Goal: Task Accomplishment & Management: Complete application form

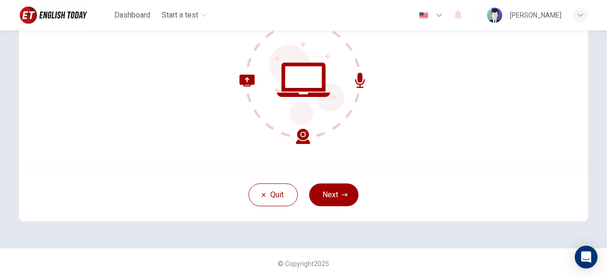
scroll to position [70, 0]
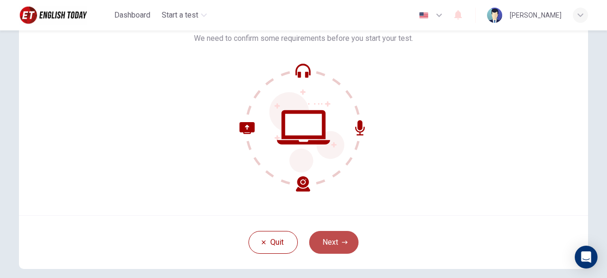
click at [346, 242] on button "Next" at bounding box center [333, 242] width 49 height 23
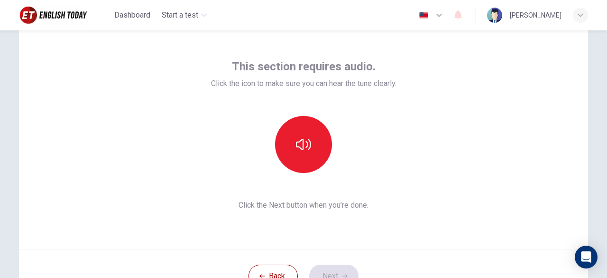
scroll to position [22, 0]
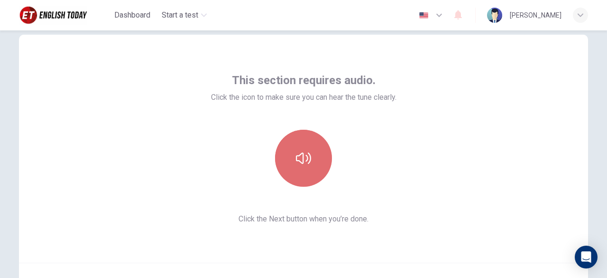
click at [309, 134] on button "button" at bounding box center [303, 158] width 57 height 57
click at [313, 139] on button "button" at bounding box center [303, 158] width 57 height 57
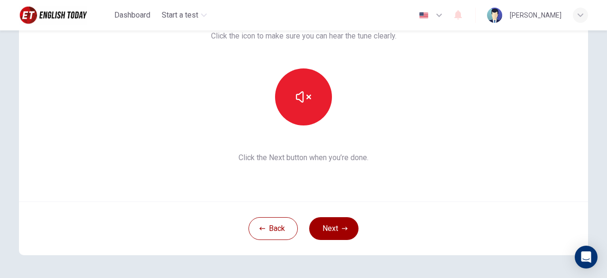
scroll to position [117, 0]
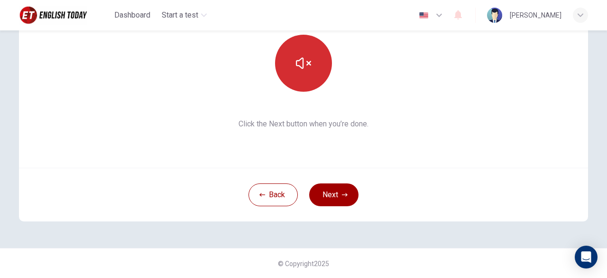
click at [288, 76] on button "button" at bounding box center [303, 63] width 57 height 57
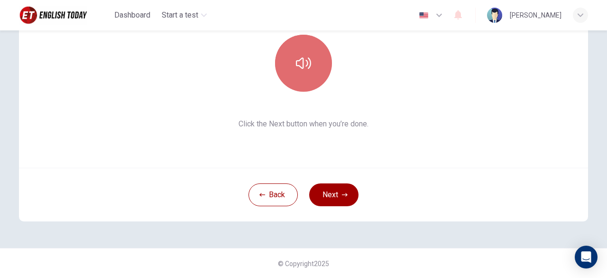
click at [289, 78] on button "button" at bounding box center [303, 63] width 57 height 57
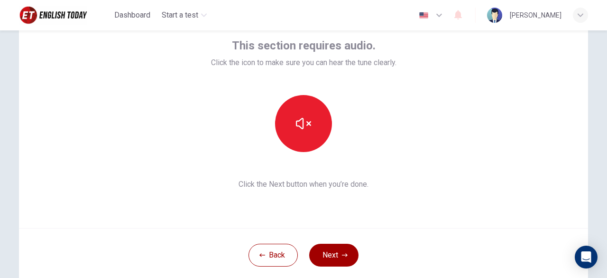
scroll to position [70, 0]
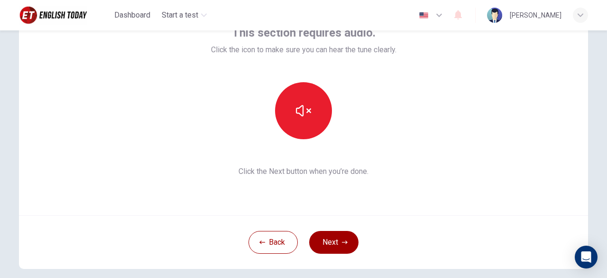
click at [332, 243] on button "Next" at bounding box center [333, 242] width 49 height 23
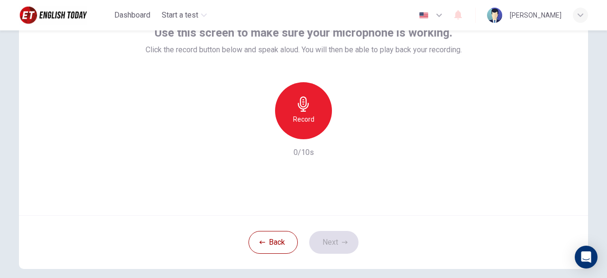
scroll to position [22, 0]
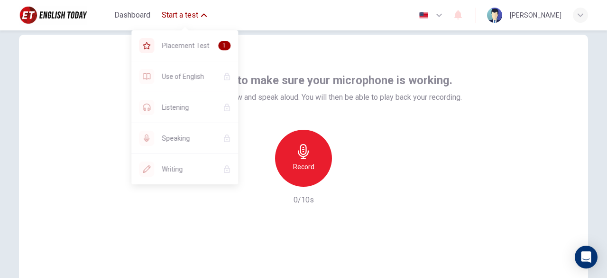
click at [207, 14] on icon "button" at bounding box center [204, 15] width 6 height 6
click at [203, 17] on icon "button" at bounding box center [204, 15] width 6 height 6
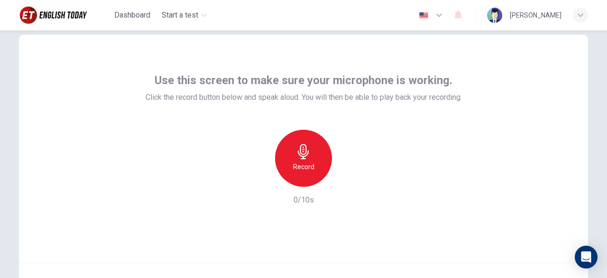
click at [306, 147] on icon "button" at bounding box center [303, 151] width 15 height 15
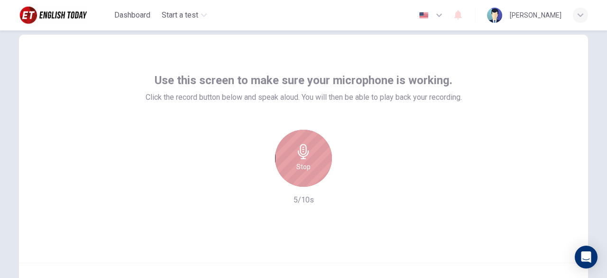
click at [311, 147] on div "Stop" at bounding box center [303, 158] width 57 height 57
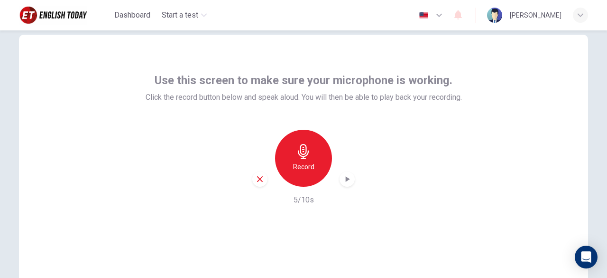
click at [346, 179] on icon "button" at bounding box center [348, 179] width 4 height 6
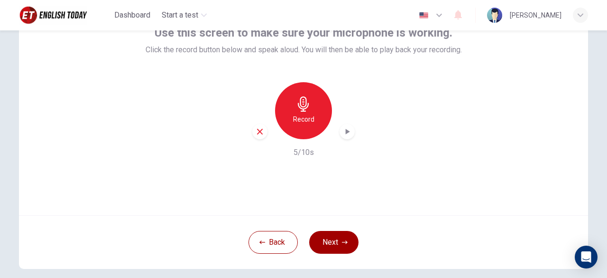
click at [346, 134] on icon "button" at bounding box center [347, 131] width 9 height 9
click at [341, 237] on button "Next" at bounding box center [333, 242] width 49 height 23
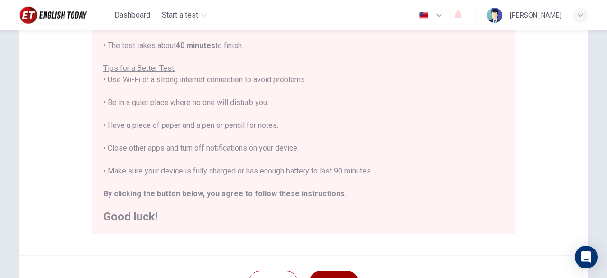
scroll to position [165, 0]
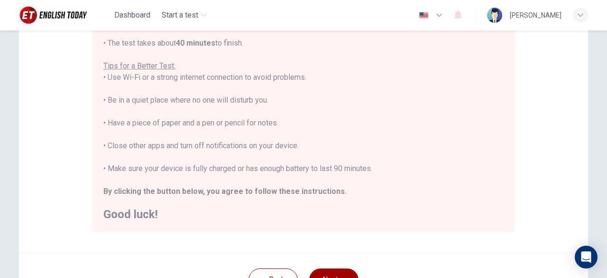
drag, startPoint x: 384, startPoint y: 172, endPoint x: 463, endPoint y: 237, distance: 101.7
click at [463, 237] on div "Disclaimer: You are about to start a Placement Test . Before You Start the Test…" at bounding box center [303, 72] width 569 height 360
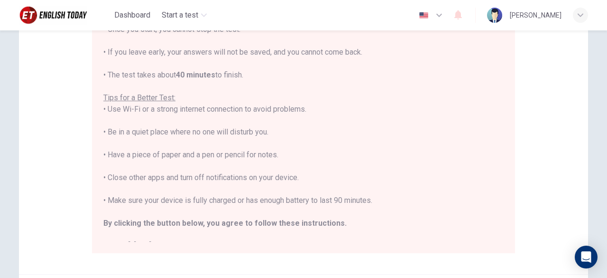
scroll to position [155, 0]
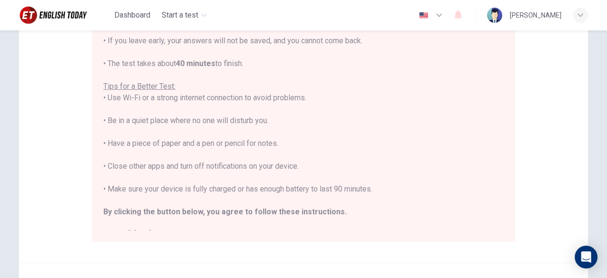
click at [397, 143] on div "You are about to start a Placement Test . Before You Start the Test: • Once you…" at bounding box center [303, 109] width 400 height 262
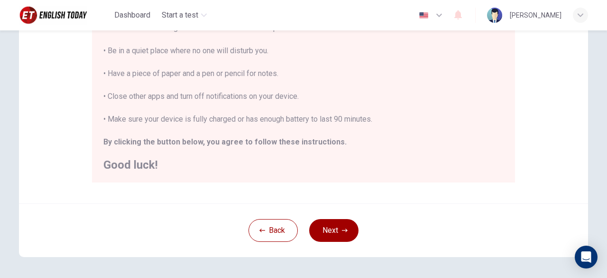
scroll to position [250, 0]
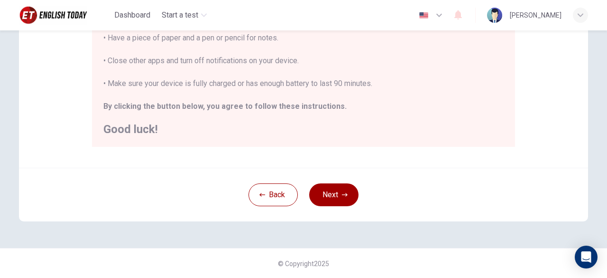
click at [336, 182] on div "Back Next" at bounding box center [303, 194] width 569 height 54
click at [339, 203] on button "Next" at bounding box center [333, 194] width 49 height 23
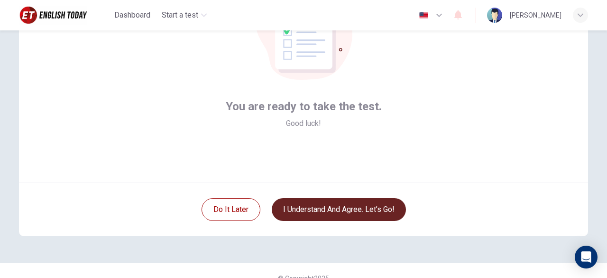
scroll to position [117, 0]
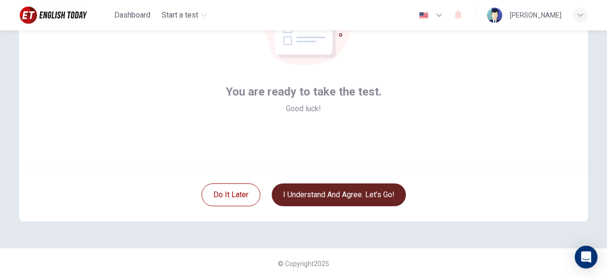
click at [358, 194] on button "I understand and agree. Let’s go!" at bounding box center [339, 194] width 134 height 23
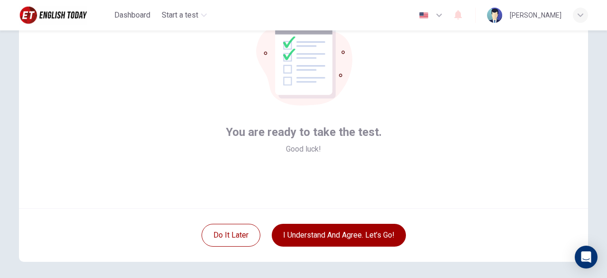
scroll to position [22, 0]
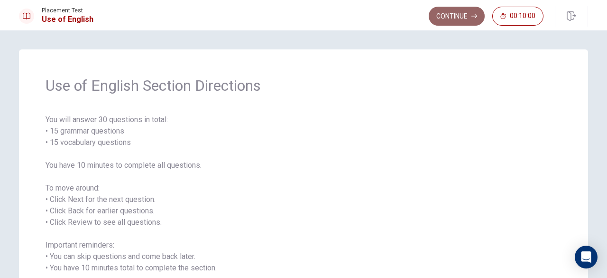
click at [458, 13] on button "Continue" at bounding box center [457, 16] width 56 height 19
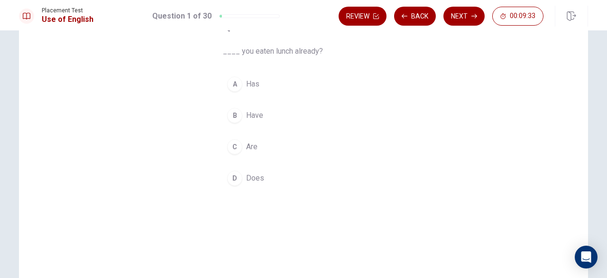
scroll to position [47, 0]
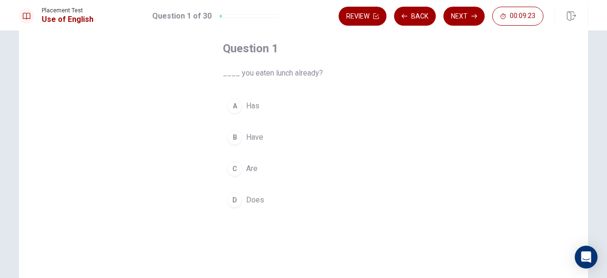
click at [239, 135] on div "B" at bounding box center [234, 137] width 15 height 15
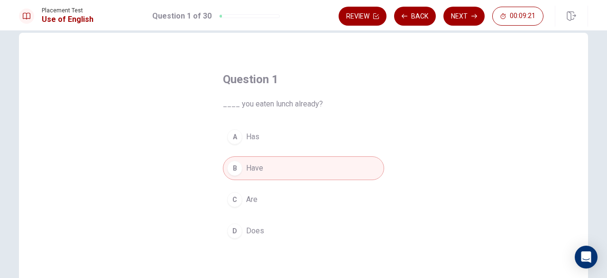
scroll to position [9, 0]
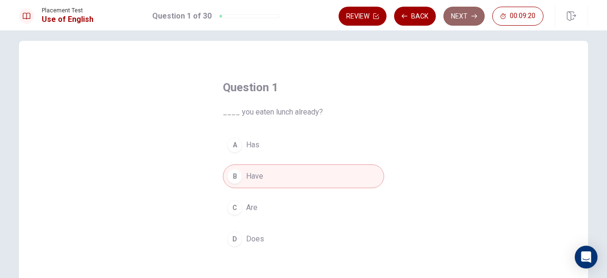
click at [469, 16] on button "Next" at bounding box center [464, 16] width 41 height 19
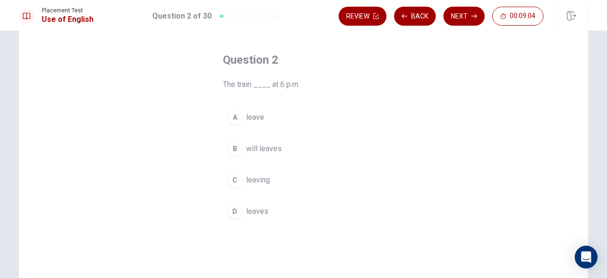
scroll to position [56, 0]
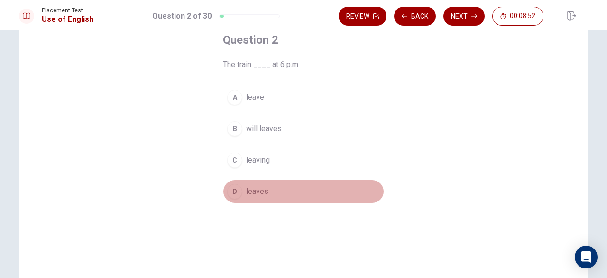
click at [240, 187] on button "D leaves" at bounding box center [303, 191] width 161 height 24
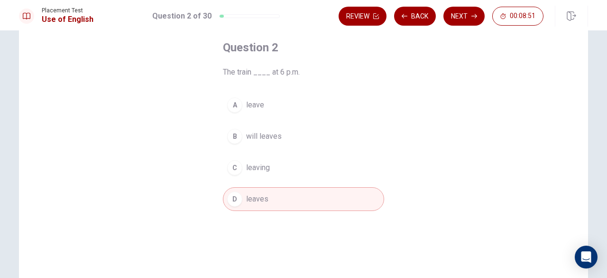
scroll to position [9, 0]
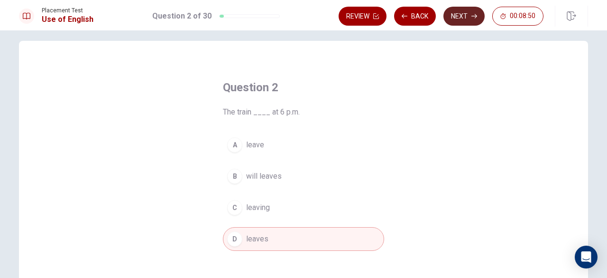
click at [462, 21] on button "Next" at bounding box center [464, 16] width 41 height 19
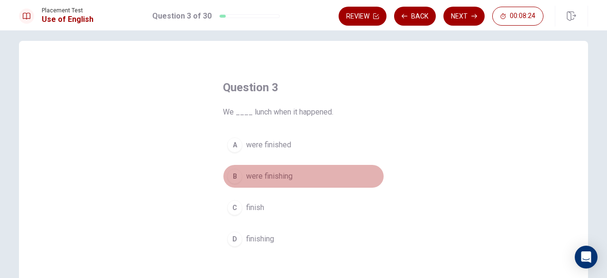
click at [237, 178] on div "B" at bounding box center [234, 175] width 15 height 15
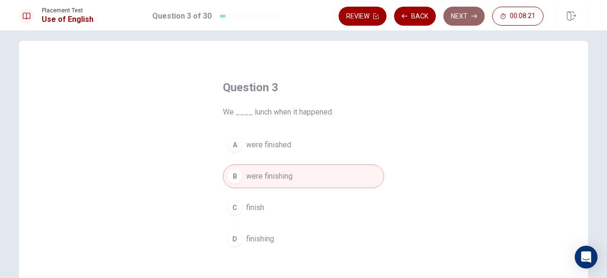
click at [456, 15] on button "Next" at bounding box center [464, 16] width 41 height 19
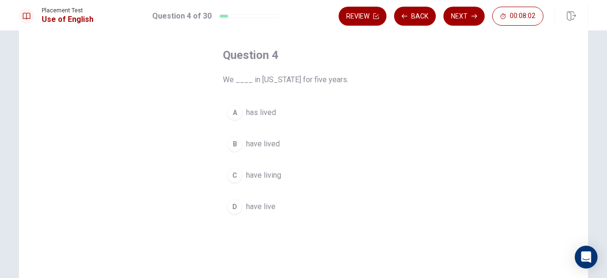
scroll to position [56, 0]
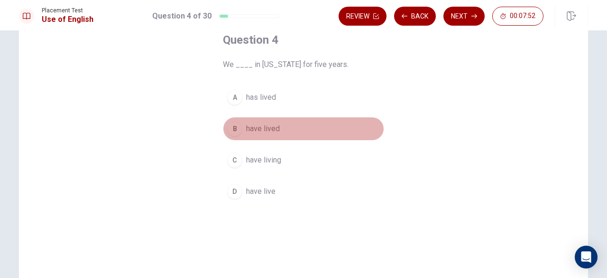
click at [242, 128] on button "B have lived" at bounding box center [303, 129] width 161 height 24
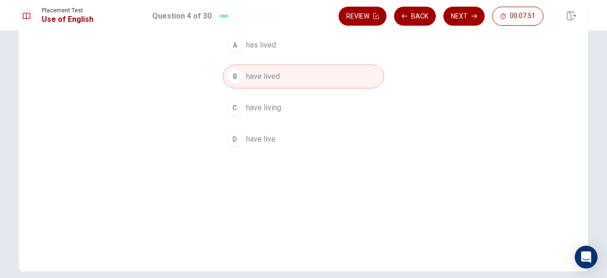
scroll to position [151, 0]
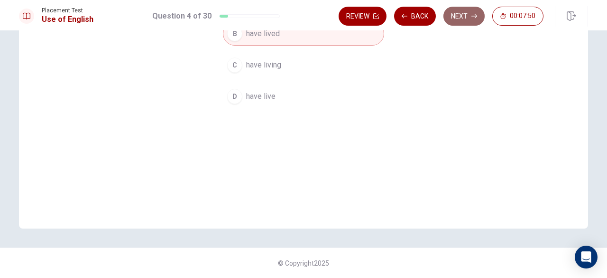
click at [460, 14] on button "Next" at bounding box center [464, 16] width 41 height 19
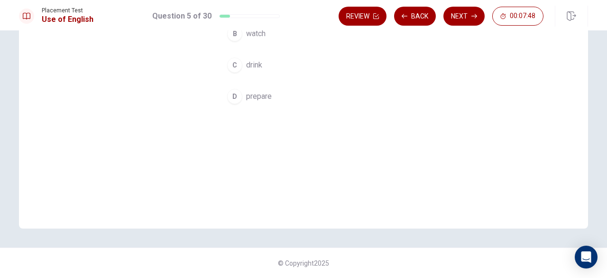
scroll to position [56, 0]
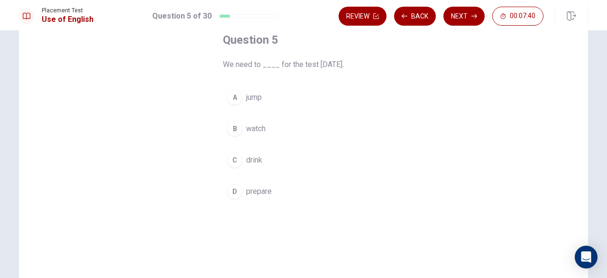
click at [237, 192] on div "D" at bounding box center [234, 191] width 15 height 15
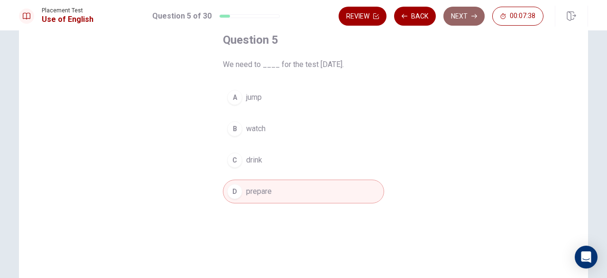
click at [467, 19] on button "Next" at bounding box center [464, 16] width 41 height 19
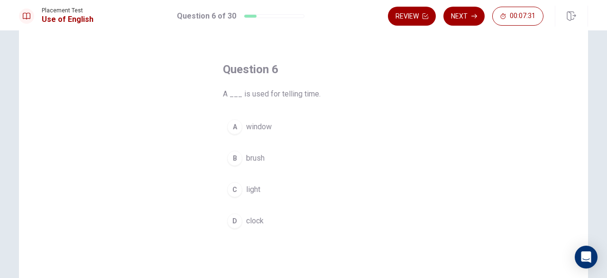
scroll to position [47, 0]
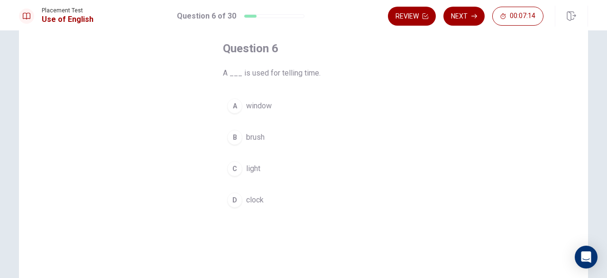
click at [269, 145] on button "B brush" at bounding box center [303, 137] width 161 height 24
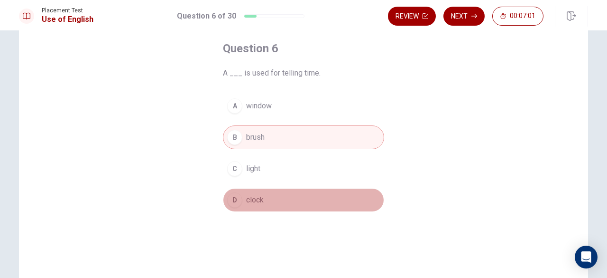
click at [260, 201] on span "clock" at bounding box center [255, 199] width 18 height 11
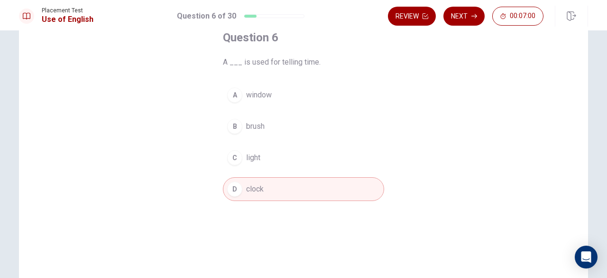
scroll to position [0, 0]
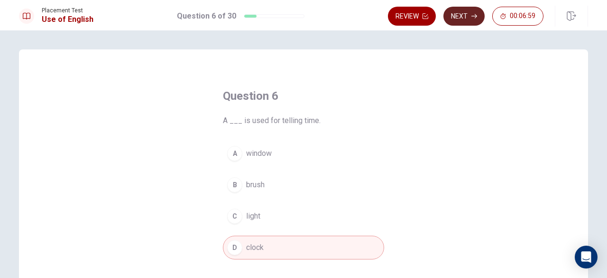
click at [473, 16] on icon "button" at bounding box center [475, 16] width 6 height 4
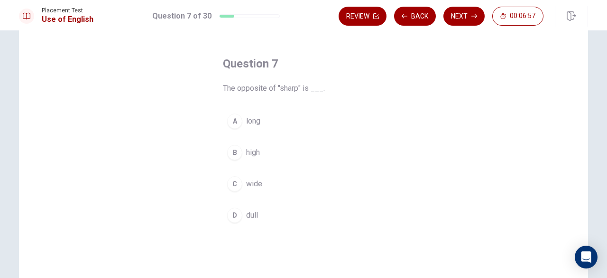
scroll to position [47, 0]
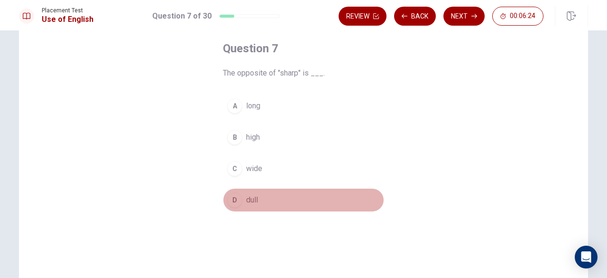
click at [241, 195] on button "D dull" at bounding box center [303, 200] width 161 height 24
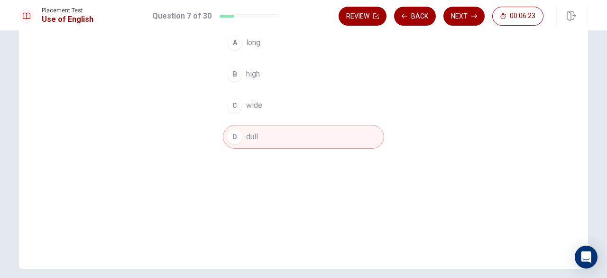
scroll to position [142, 0]
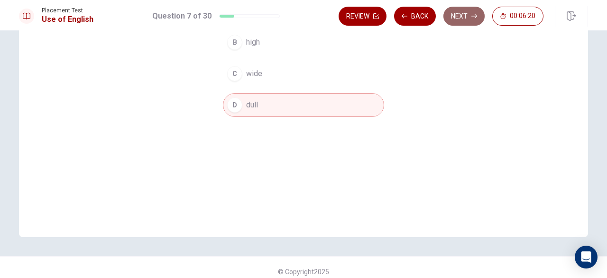
click at [475, 17] on icon "button" at bounding box center [475, 16] width 6 height 6
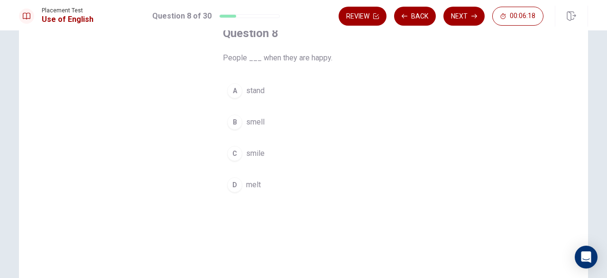
scroll to position [47, 0]
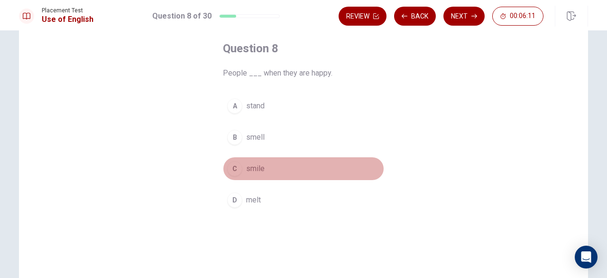
click at [235, 167] on div "C" at bounding box center [234, 168] width 15 height 15
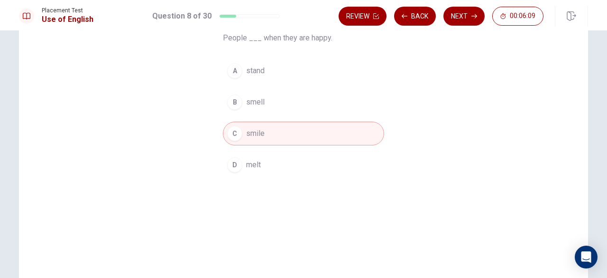
scroll to position [95, 0]
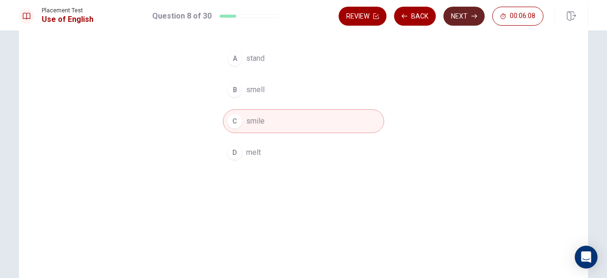
click at [475, 15] on icon "button" at bounding box center [475, 16] width 6 height 6
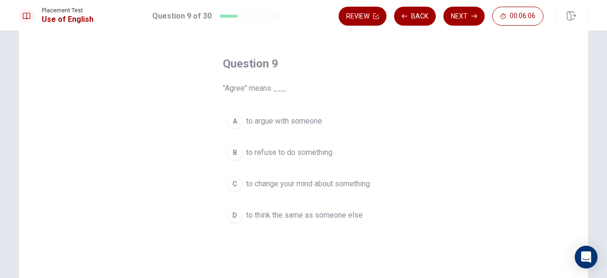
scroll to position [47, 0]
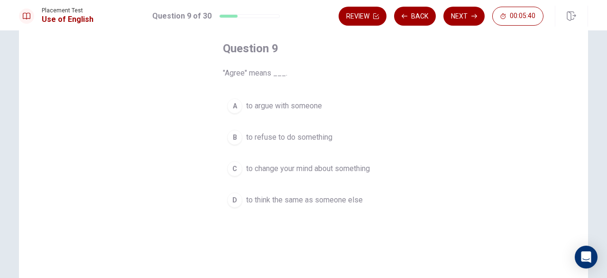
click at [260, 195] on span "to think the same as someone else" at bounding box center [304, 199] width 117 height 11
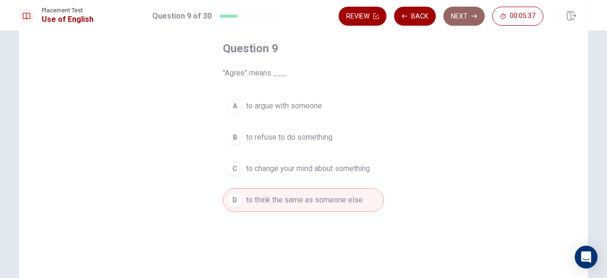
click at [461, 15] on button "Next" at bounding box center [464, 16] width 41 height 19
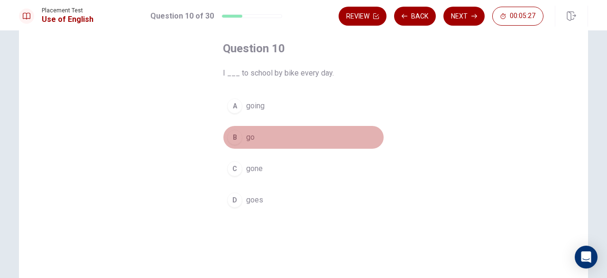
click at [236, 137] on div "B" at bounding box center [234, 137] width 15 height 15
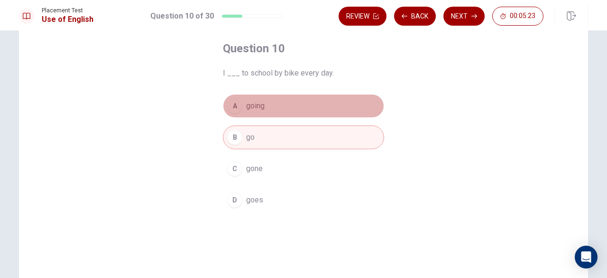
click at [233, 111] on div "A" at bounding box center [234, 105] width 15 height 15
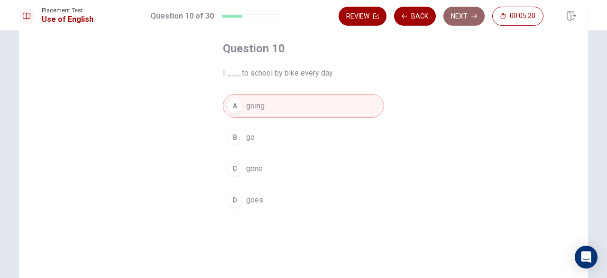
click at [470, 11] on button "Next" at bounding box center [464, 16] width 41 height 19
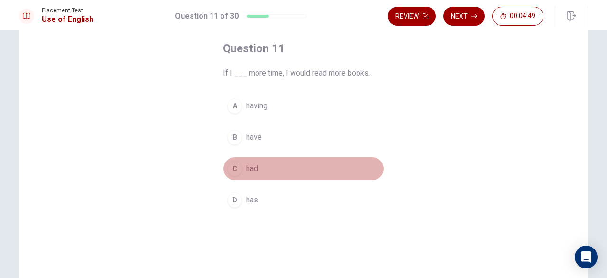
click at [239, 171] on div "C" at bounding box center [234, 168] width 15 height 15
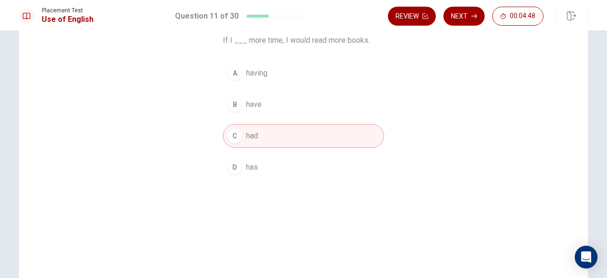
scroll to position [95, 0]
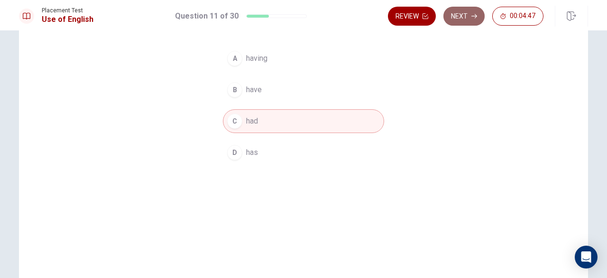
click at [464, 12] on button "Next" at bounding box center [464, 16] width 41 height 19
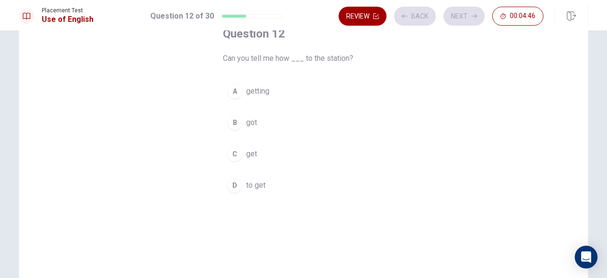
scroll to position [47, 0]
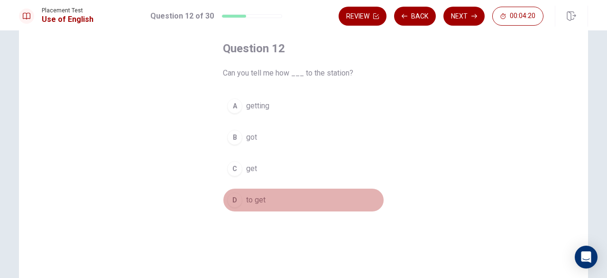
click at [241, 195] on button "D to get" at bounding box center [303, 200] width 161 height 24
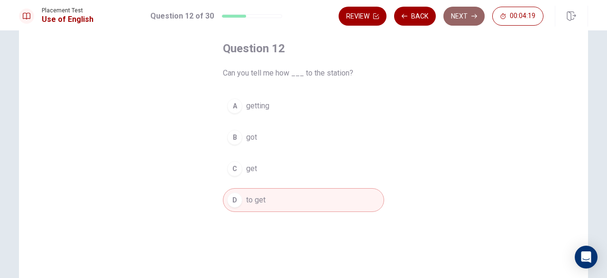
click at [474, 12] on button "Next" at bounding box center [464, 16] width 41 height 19
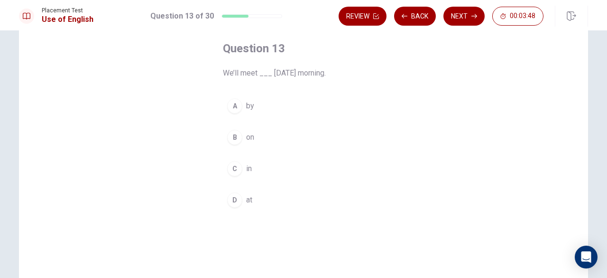
click at [229, 141] on div "B" at bounding box center [234, 137] width 15 height 15
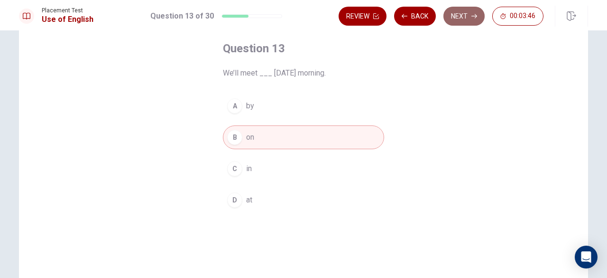
click at [466, 19] on button "Next" at bounding box center [464, 16] width 41 height 19
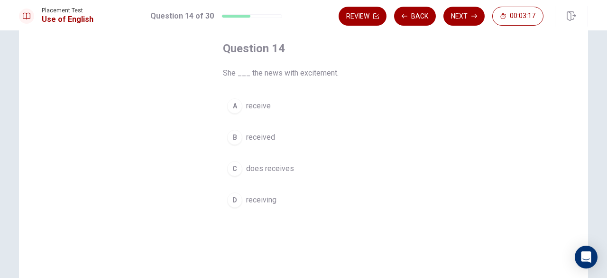
click at [232, 164] on div "C" at bounding box center [234, 168] width 15 height 15
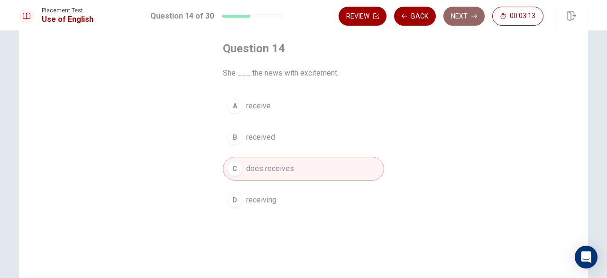
click at [466, 12] on button "Next" at bounding box center [464, 16] width 41 height 19
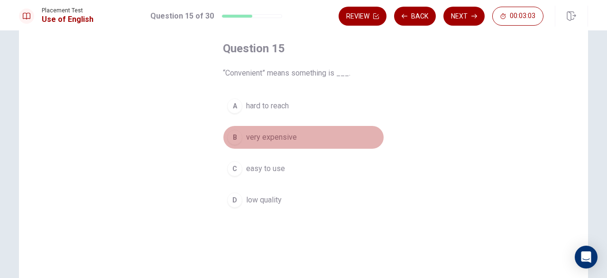
click at [233, 138] on div "B" at bounding box center [234, 137] width 15 height 15
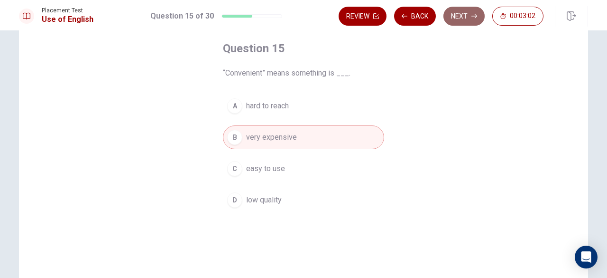
click at [471, 18] on button "Next" at bounding box center [464, 16] width 41 height 19
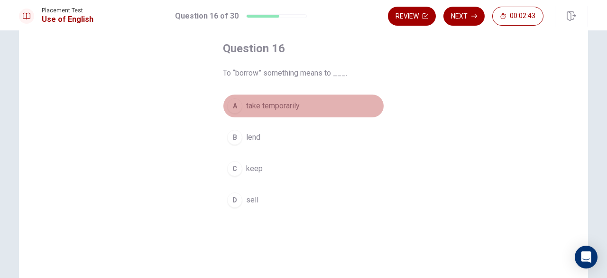
click at [237, 109] on div "A" at bounding box center [234, 105] width 15 height 15
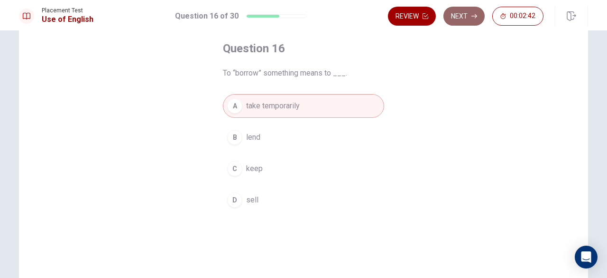
click at [466, 12] on button "Next" at bounding box center [464, 16] width 41 height 19
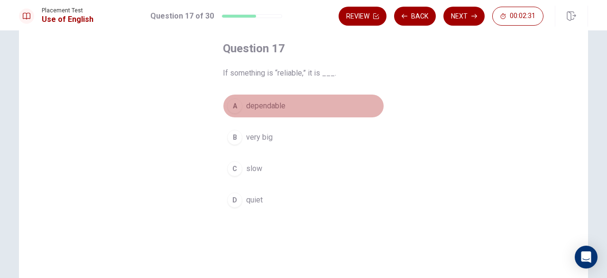
click at [255, 106] on span "dependable" at bounding box center [265, 105] width 39 height 11
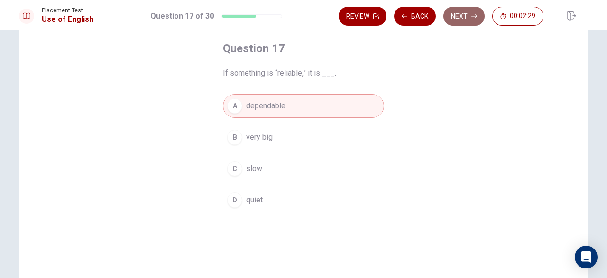
click at [470, 16] on button "Next" at bounding box center [464, 16] width 41 height 19
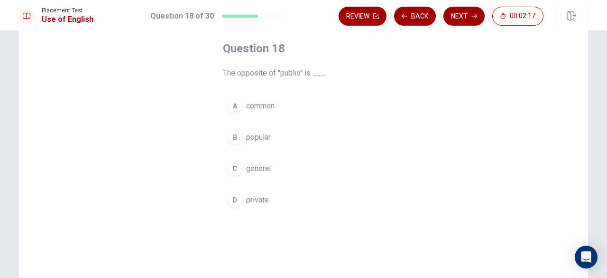
click at [235, 200] on div "D" at bounding box center [234, 199] width 15 height 15
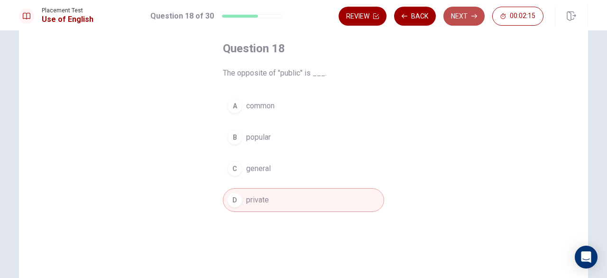
click at [469, 19] on button "Next" at bounding box center [464, 16] width 41 height 19
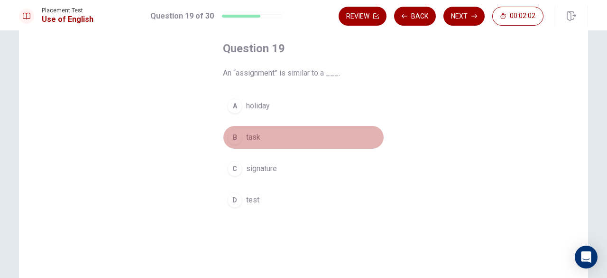
click at [234, 138] on div "B" at bounding box center [234, 137] width 15 height 15
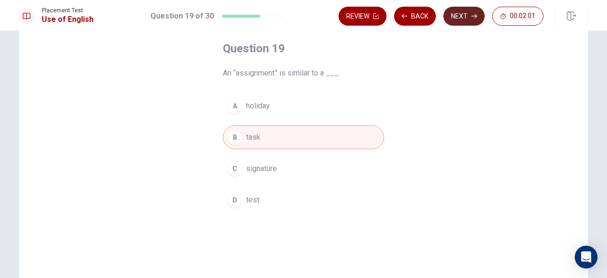
click at [470, 19] on button "Next" at bounding box center [464, 16] width 41 height 19
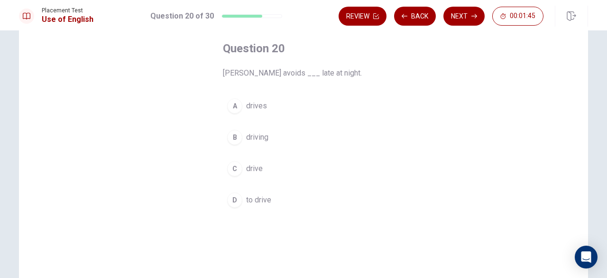
click at [232, 170] on div "C" at bounding box center [234, 168] width 15 height 15
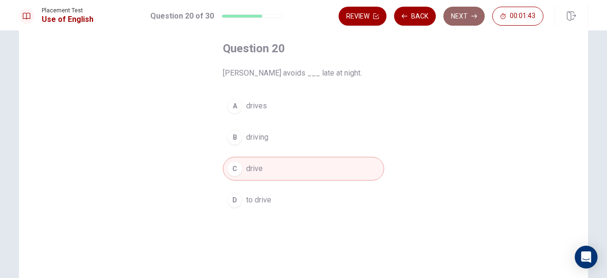
click at [461, 20] on button "Next" at bounding box center [464, 16] width 41 height 19
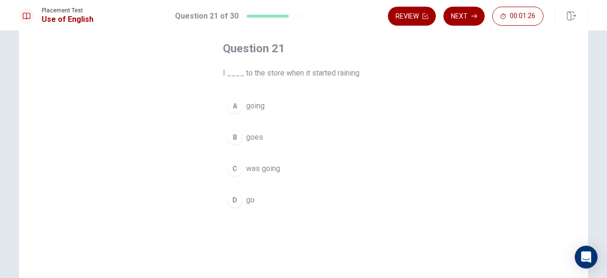
click at [237, 197] on div "D" at bounding box center [234, 199] width 15 height 15
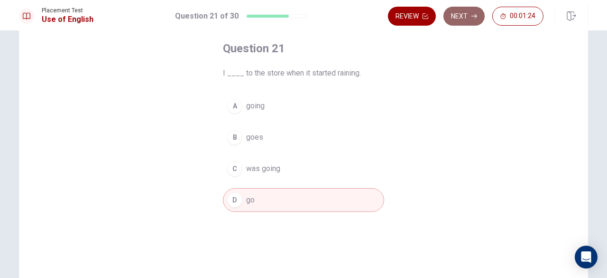
click at [474, 20] on button "Next" at bounding box center [464, 16] width 41 height 19
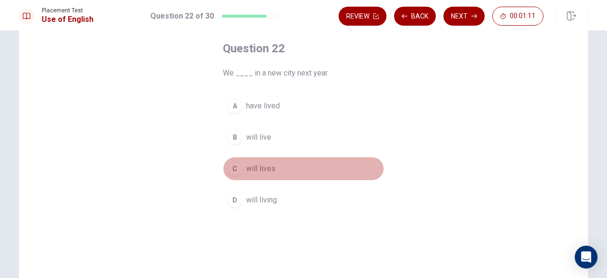
click at [237, 168] on div "C" at bounding box center [234, 168] width 15 height 15
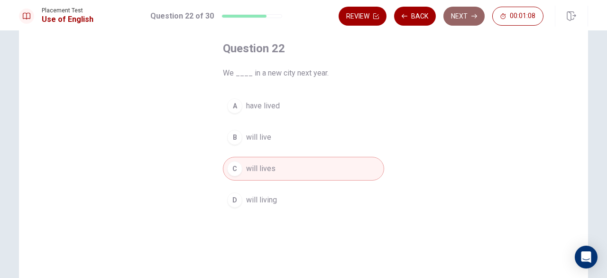
click at [461, 16] on button "Next" at bounding box center [464, 16] width 41 height 19
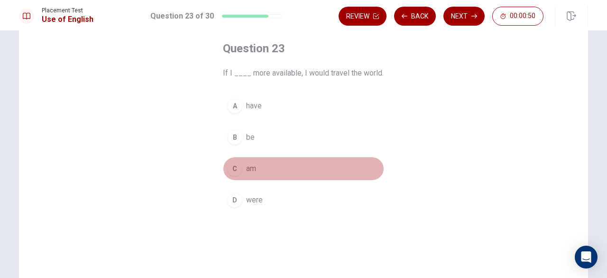
click at [234, 170] on div "C" at bounding box center [234, 168] width 15 height 15
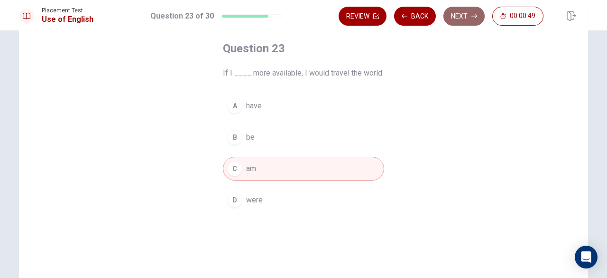
click at [474, 19] on icon "button" at bounding box center [475, 16] width 6 height 6
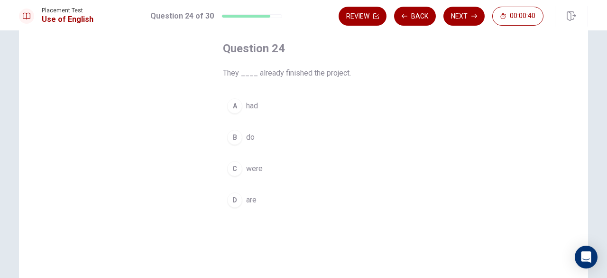
click at [302, 114] on div "A had B do C were D are" at bounding box center [303, 153] width 161 height 118
click at [232, 135] on div "B" at bounding box center [234, 137] width 15 height 15
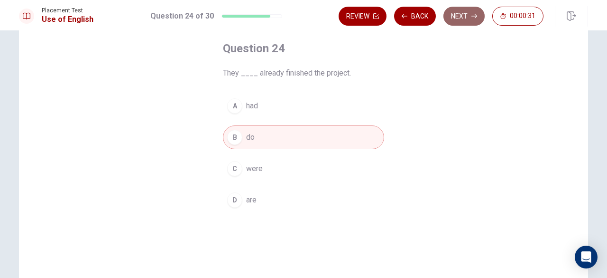
click at [465, 20] on button "Next" at bounding box center [464, 16] width 41 height 19
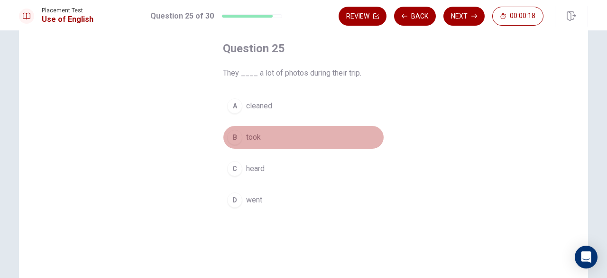
click at [235, 140] on div "B" at bounding box center [234, 137] width 15 height 15
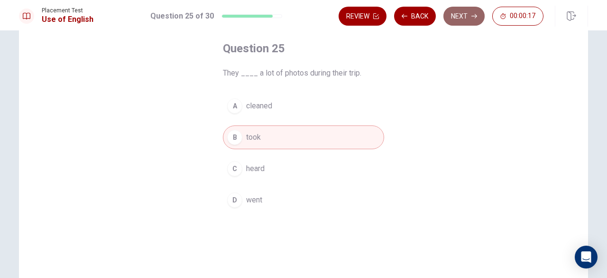
click at [474, 13] on icon "button" at bounding box center [475, 16] width 6 height 6
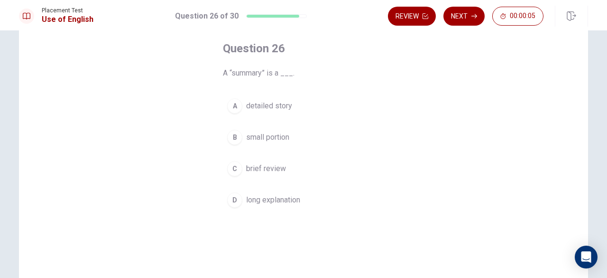
click at [237, 167] on div "C" at bounding box center [234, 168] width 15 height 15
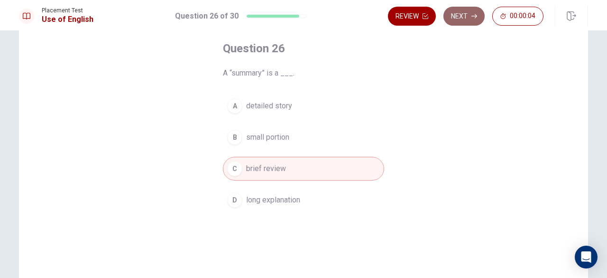
click at [464, 17] on button "Next" at bounding box center [464, 16] width 41 height 19
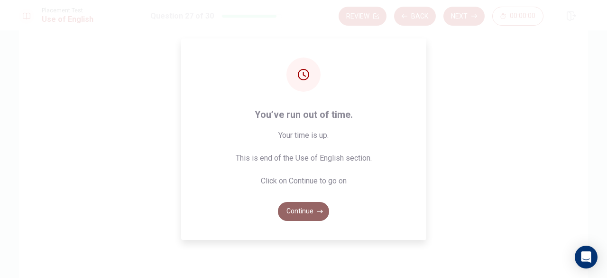
click at [323, 207] on button "Continue" at bounding box center [303, 211] width 51 height 19
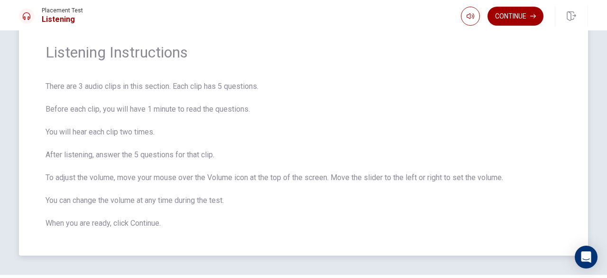
scroll to position [60, 0]
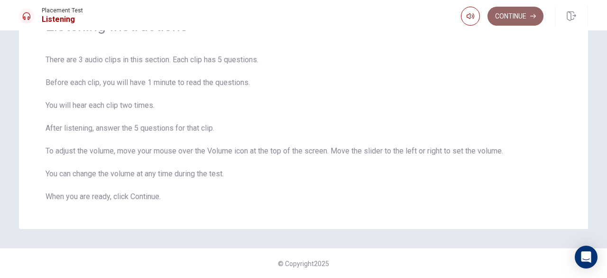
click at [535, 18] on icon "button" at bounding box center [533, 16] width 6 height 6
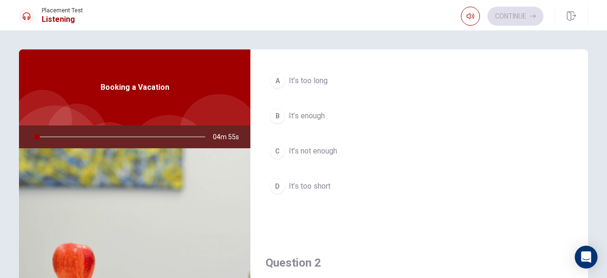
scroll to position [0, 0]
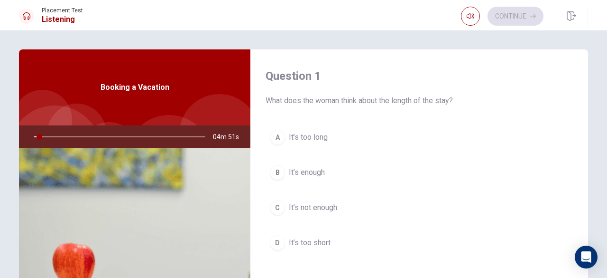
click at [433, 154] on div "A It’s too long B It’s enough C It’s not enough D It’s too short" at bounding box center [419, 199] width 307 height 148
click at [37, 136] on div at bounding box center [118, 136] width 190 height 23
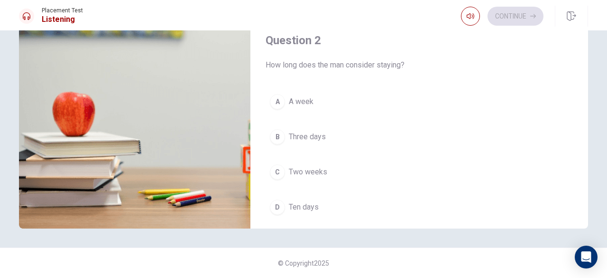
scroll to position [142, 0]
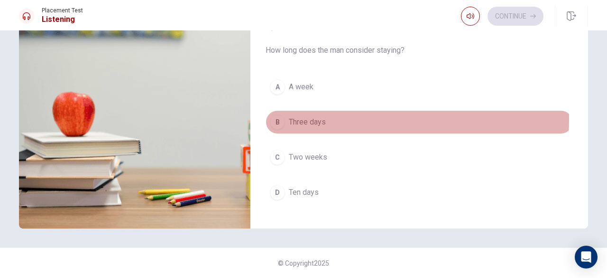
click at [275, 117] on div "B" at bounding box center [277, 121] width 15 height 15
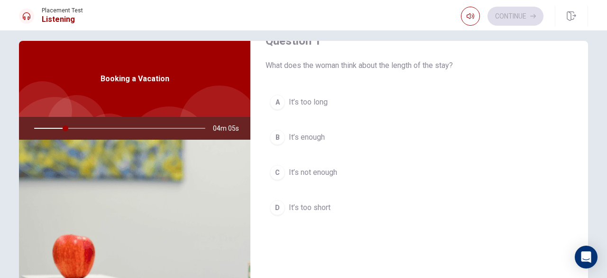
scroll to position [47, 0]
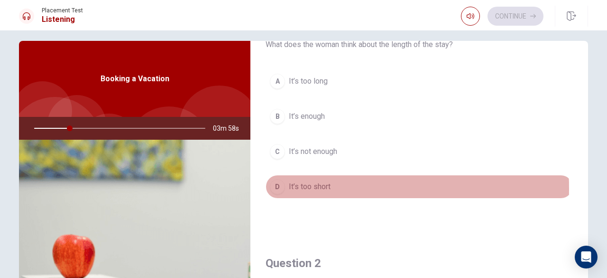
click at [271, 187] on div "D" at bounding box center [277, 186] width 15 height 15
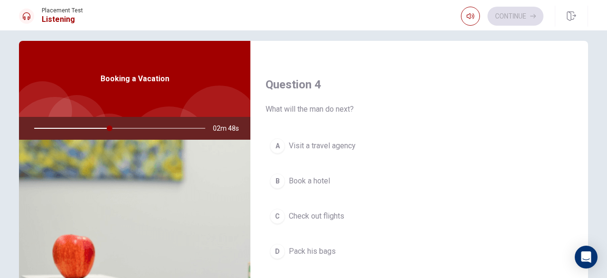
scroll to position [759, 0]
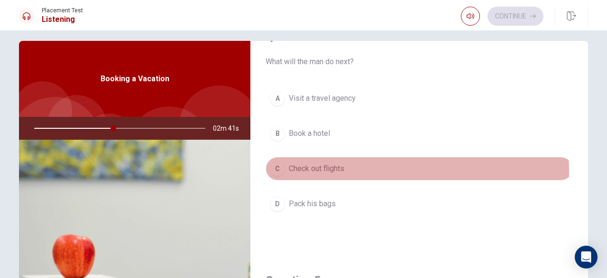
click at [275, 167] on div "C" at bounding box center [277, 168] width 15 height 15
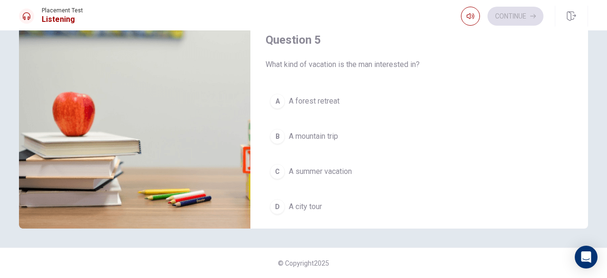
scroll to position [878, 0]
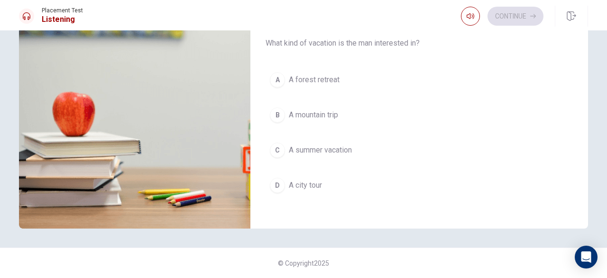
drag, startPoint x: 228, startPoint y: 178, endPoint x: 269, endPoint y: 166, distance: 42.6
click at [241, 170] on img at bounding box center [135, 112] width 232 height 231
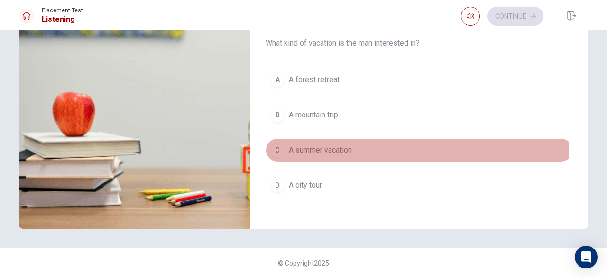
click at [279, 142] on div "C" at bounding box center [277, 149] width 15 height 15
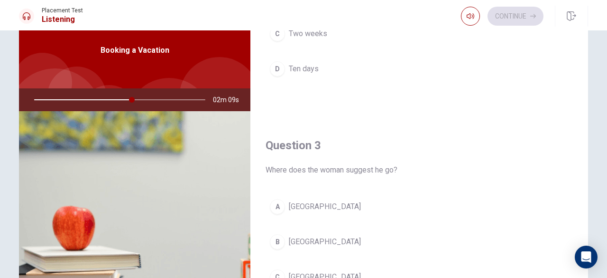
scroll to position [9, 0]
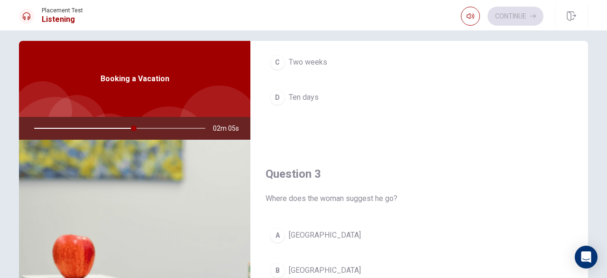
drag, startPoint x: 129, startPoint y: 127, endPoint x: 119, endPoint y: 125, distance: 10.6
click at [119, 125] on div at bounding box center [118, 128] width 190 height 23
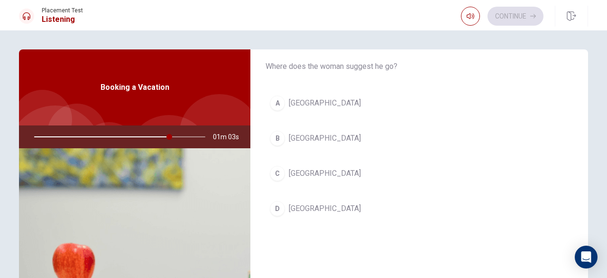
scroll to position [522, 0]
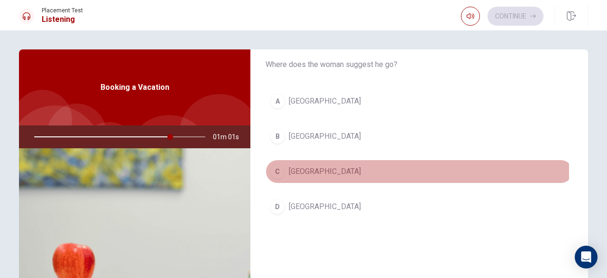
click at [291, 168] on span "[GEOGRAPHIC_DATA]" at bounding box center [325, 171] width 72 height 11
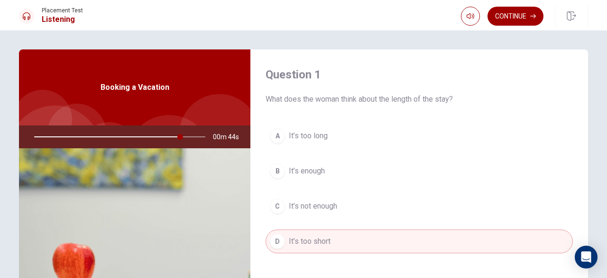
scroll to position [0, 0]
click at [515, 18] on button "Continue" at bounding box center [516, 16] width 56 height 19
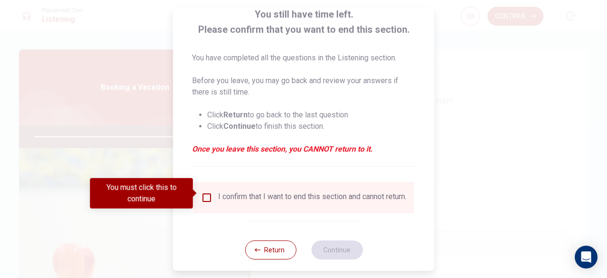
scroll to position [76, 0]
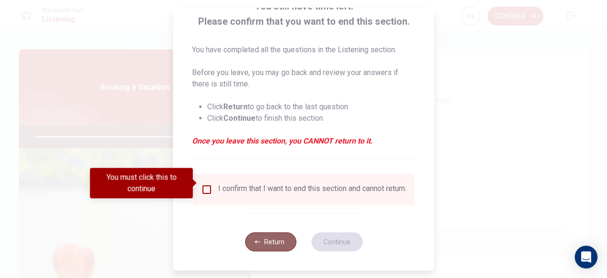
click at [264, 246] on button "Return" at bounding box center [270, 241] width 51 height 19
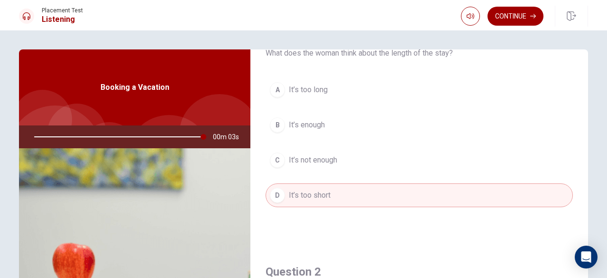
scroll to position [0, 0]
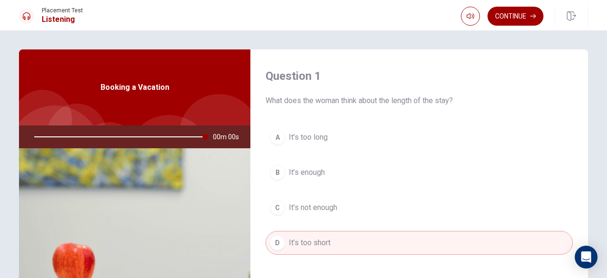
type input "0"
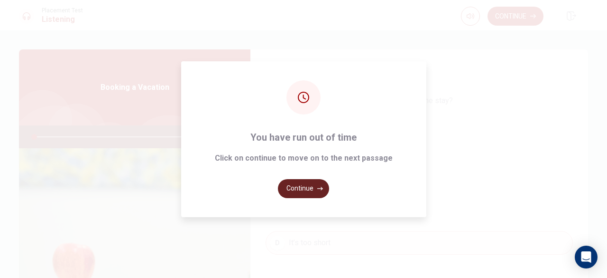
click at [305, 188] on button "Continue" at bounding box center [303, 188] width 51 height 19
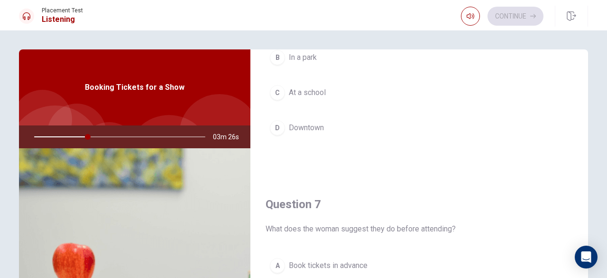
scroll to position [95, 0]
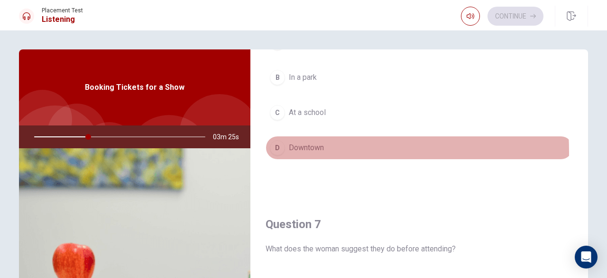
click at [282, 151] on button "D Downtown" at bounding box center [419, 148] width 307 height 24
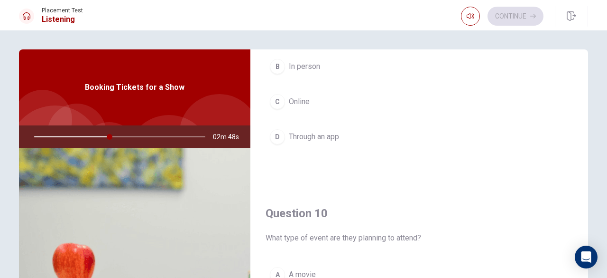
scroll to position [854, 0]
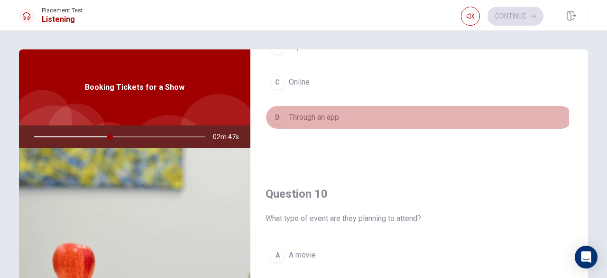
click at [281, 112] on div "D" at bounding box center [277, 117] width 15 height 15
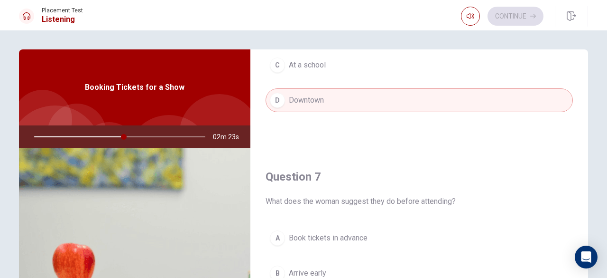
scroll to position [237, 0]
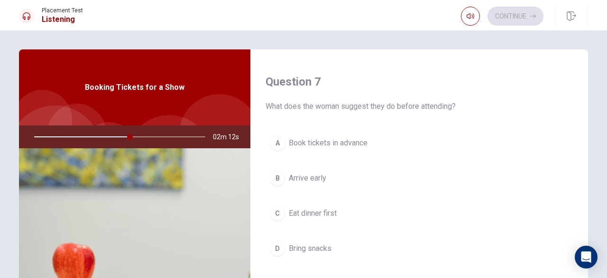
click at [277, 140] on div "A" at bounding box center [277, 142] width 15 height 15
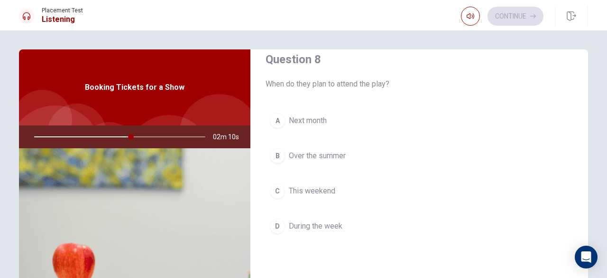
scroll to position [522, 0]
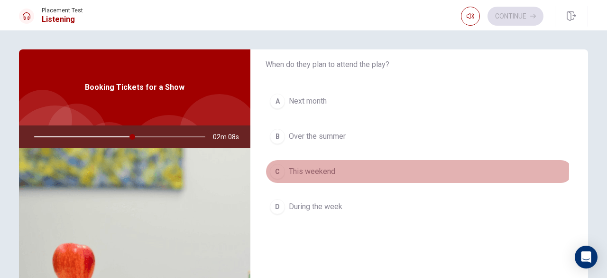
click at [279, 167] on div "C" at bounding box center [277, 171] width 15 height 15
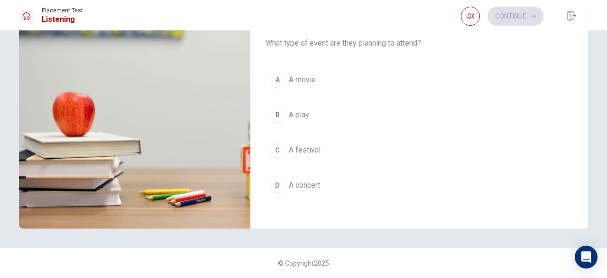
scroll to position [103, 0]
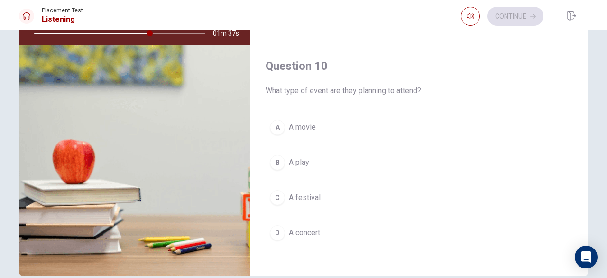
click at [282, 190] on div "C" at bounding box center [277, 197] width 15 height 15
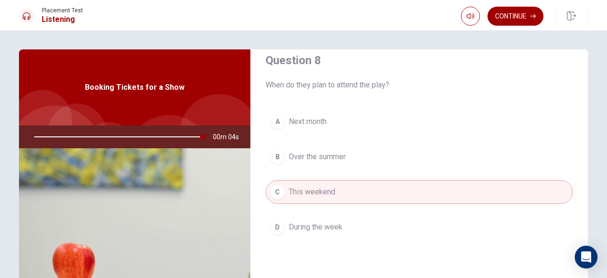
scroll to position [451, 0]
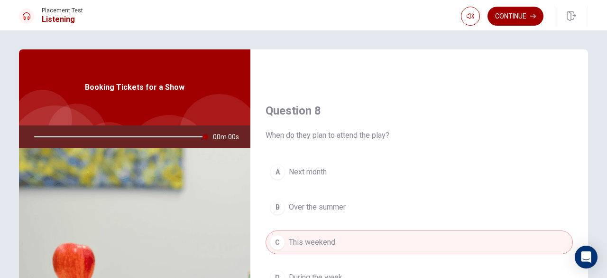
type input "0"
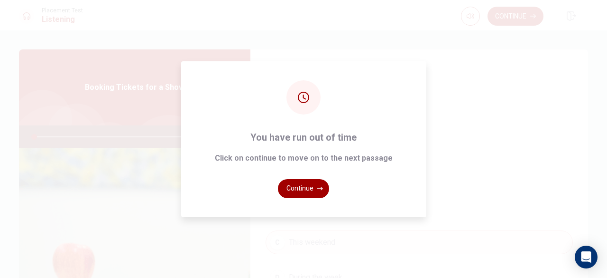
click at [308, 190] on button "Continue" at bounding box center [303, 188] width 51 height 19
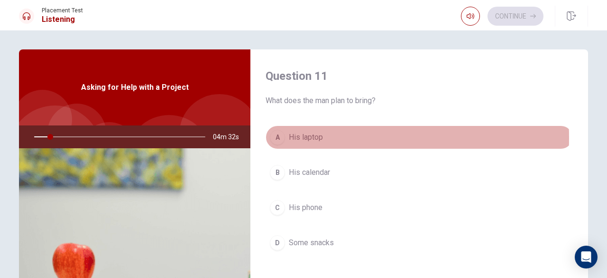
click at [277, 138] on div "A" at bounding box center [277, 137] width 15 height 15
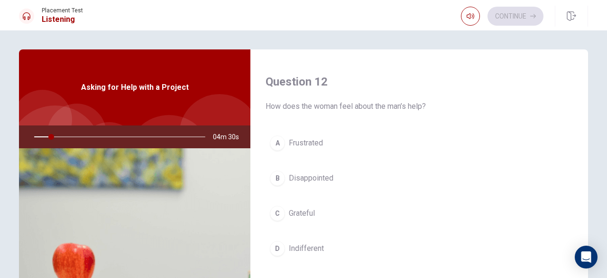
scroll to position [285, 0]
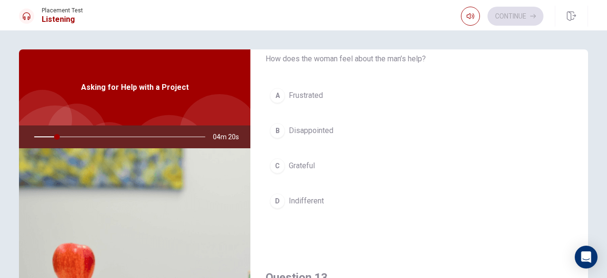
click at [279, 167] on div "C" at bounding box center [277, 165] width 15 height 15
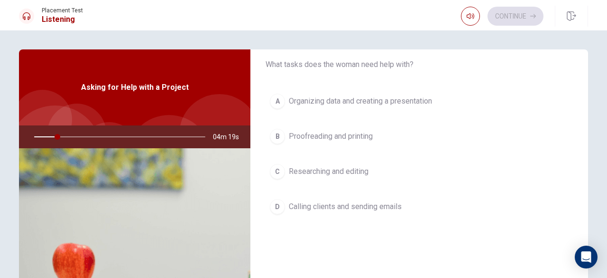
scroll to position [474, 0]
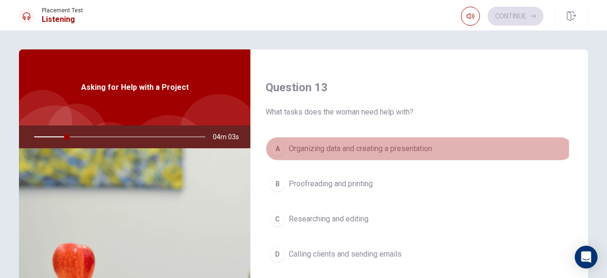
click at [276, 147] on div "A" at bounding box center [277, 148] width 15 height 15
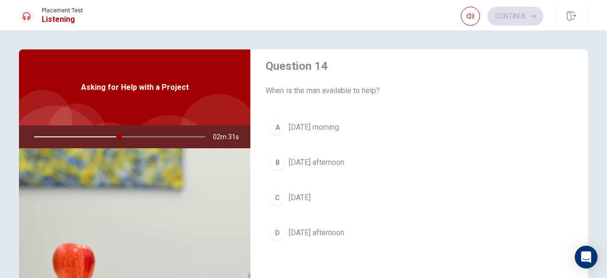
scroll to position [759, 0]
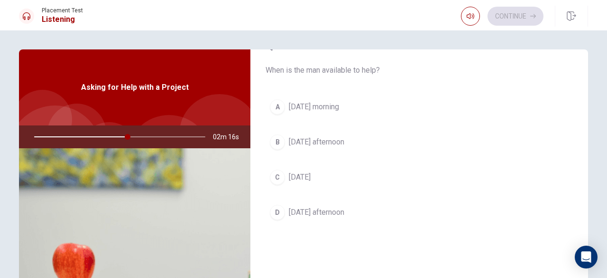
click at [278, 175] on div "C" at bounding box center [277, 176] width 15 height 15
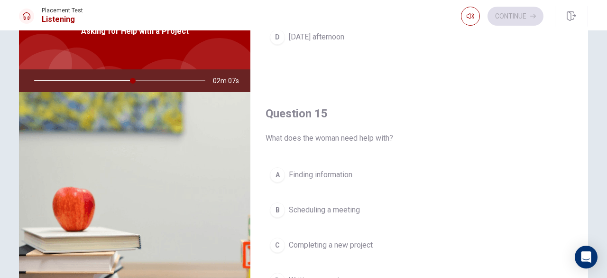
scroll to position [103, 0]
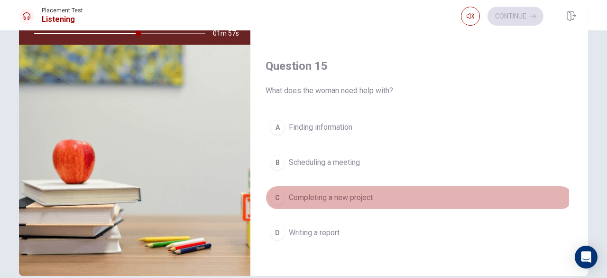
click at [280, 190] on div "C" at bounding box center [277, 197] width 15 height 15
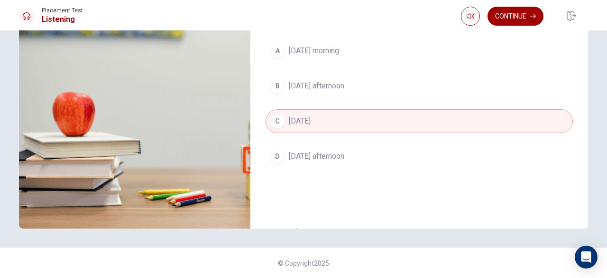
scroll to position [617, 0]
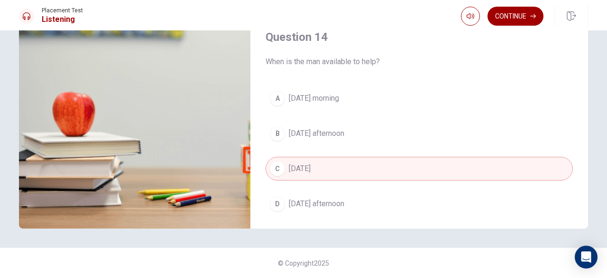
click at [282, 95] on div "A" at bounding box center [277, 98] width 15 height 15
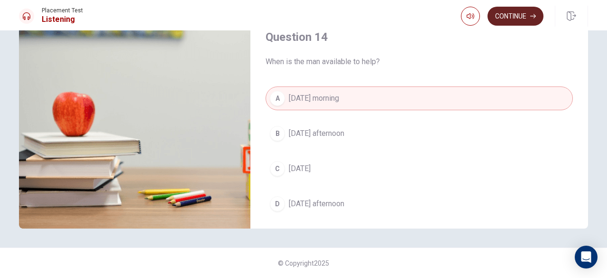
click at [523, 19] on button "Continue" at bounding box center [516, 16] width 56 height 19
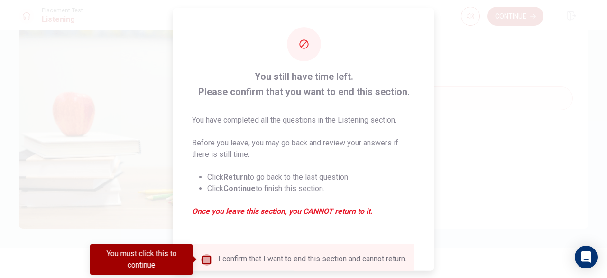
click at [206, 259] on input "You must click this to continue" at bounding box center [206, 258] width 11 height 11
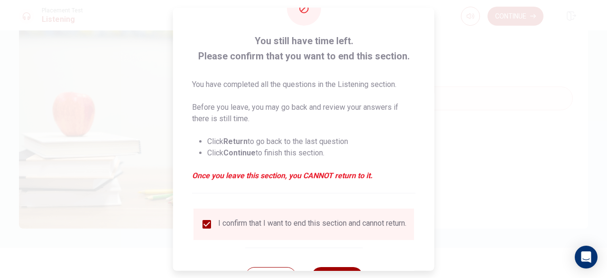
scroll to position [76, 0]
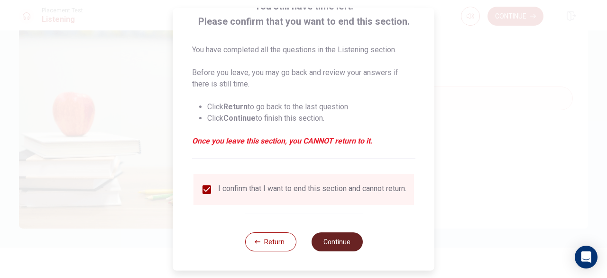
click at [346, 247] on button "Continue" at bounding box center [336, 241] width 51 height 19
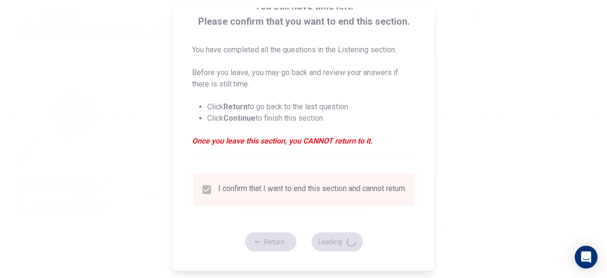
type input "89"
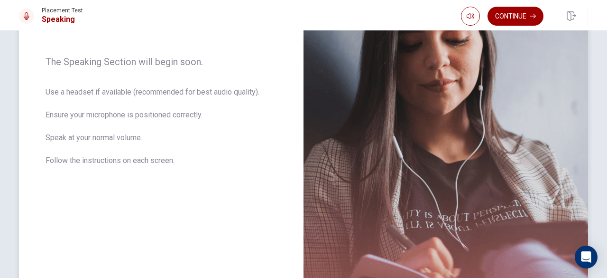
scroll to position [92, 0]
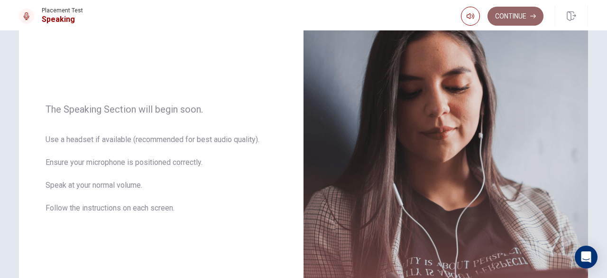
click at [516, 13] on button "Continue" at bounding box center [516, 16] width 56 height 19
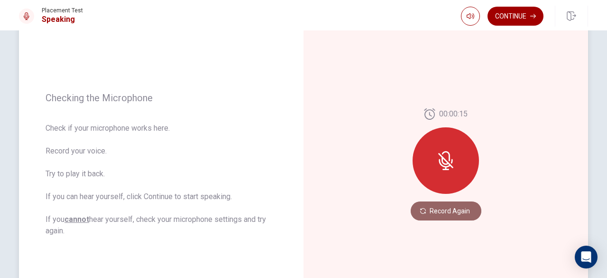
click at [450, 213] on button "Record Again" at bounding box center [446, 210] width 71 height 19
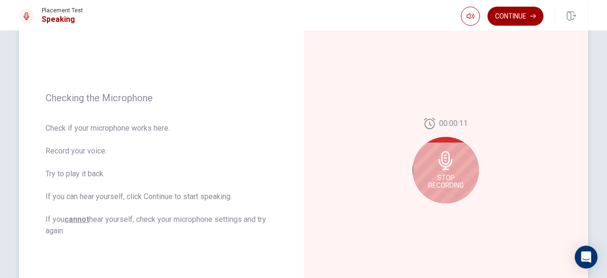
click at [450, 176] on span "Stop Recording" at bounding box center [446, 181] width 36 height 15
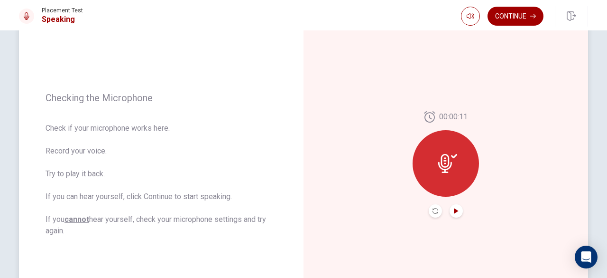
click at [454, 210] on icon "Play Audio" at bounding box center [456, 211] width 4 height 6
click at [518, 19] on button "Continue" at bounding box center [516, 16] width 56 height 19
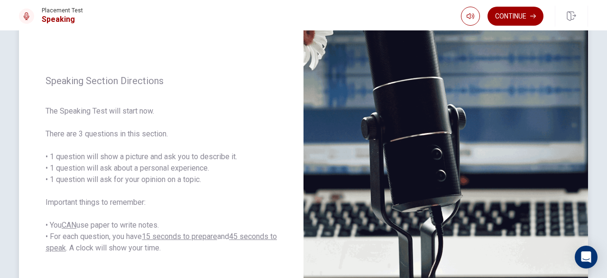
scroll to position [139, 0]
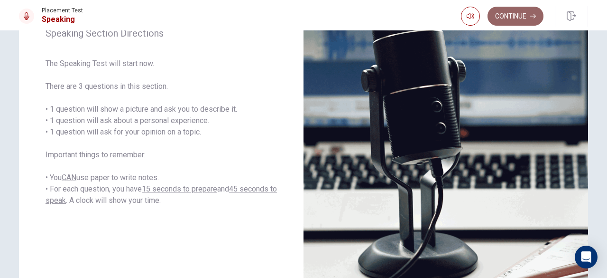
click at [517, 13] on button "Continue" at bounding box center [516, 16] width 56 height 19
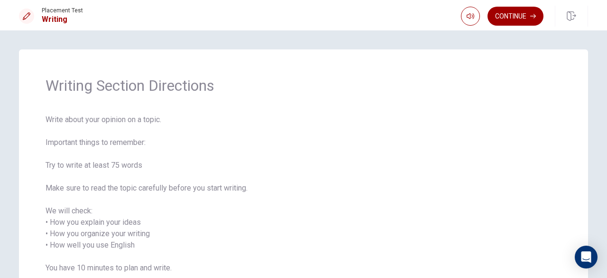
scroll to position [47, 0]
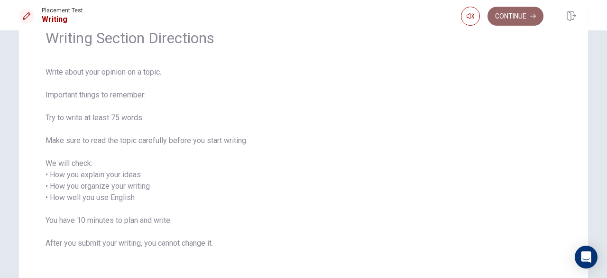
click at [513, 16] on button "Continue" at bounding box center [516, 16] width 56 height 19
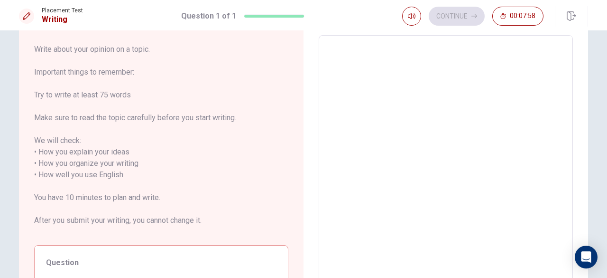
click at [384, 72] on textarea at bounding box center [445, 174] width 241 height 263
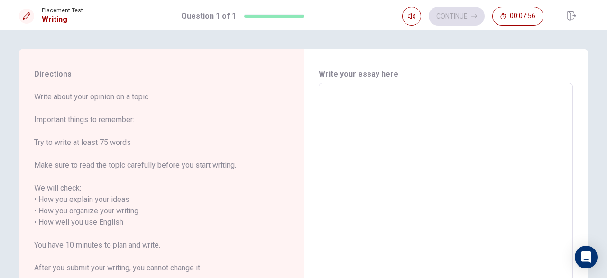
type textarea "l"
type textarea "x"
type textarea "li"
type textarea "x"
type textarea "lie"
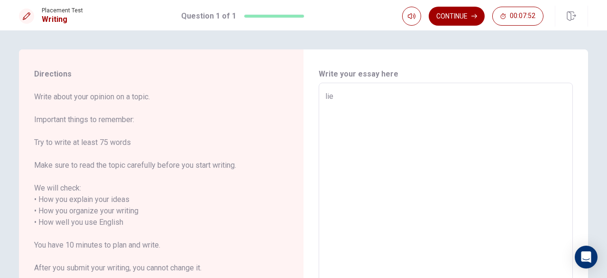
type textarea "x"
type textarea "li"
type textarea "x"
type textarea "lio"
type textarea "x"
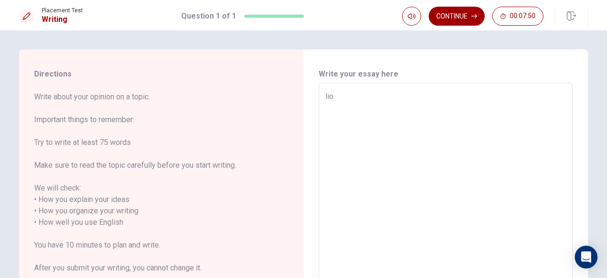
type textarea "lion"
type textarea "x"
type textarea "lione"
type textarea "x"
type textarea "[PERSON_NAME]"
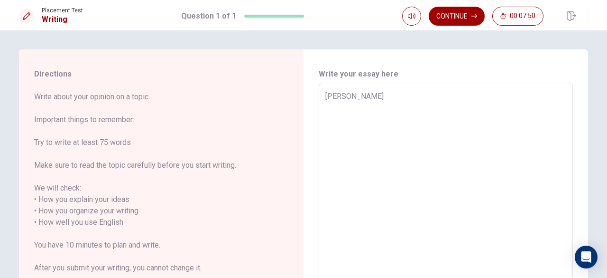
type textarea "x"
type textarea "[PERSON_NAME]"
type textarea "x"
type textarea "[PERSON_NAME]"
type textarea "x"
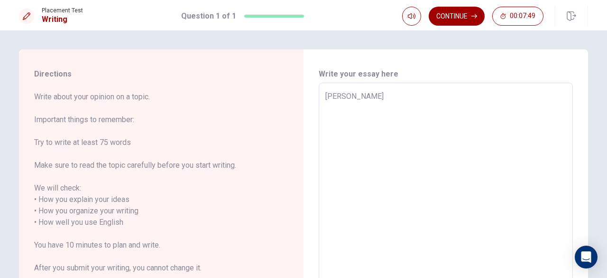
type textarea "[PERSON_NAME] me"
type textarea "x"
type textarea "[PERSON_NAME]"
type textarea "x"
type textarea "[PERSON_NAME]"
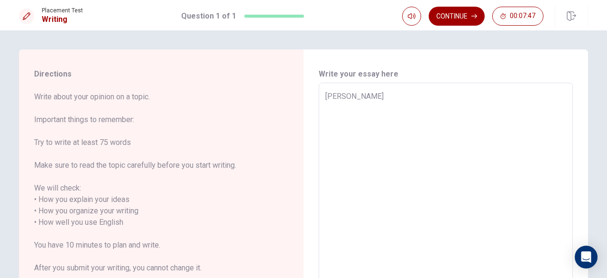
type textarea "x"
type textarea "[PERSON_NAME]"
type textarea "x"
type textarea "[PERSON_NAME]"
type textarea "x"
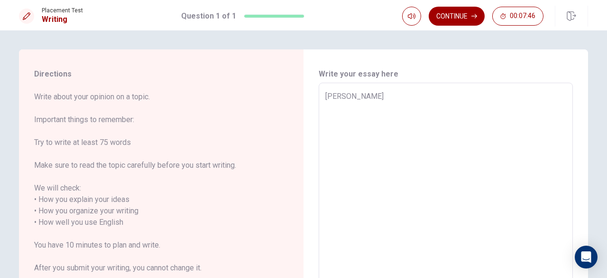
type textarea "[PERSON_NAME] i"
type textarea "x"
type textarea "[PERSON_NAME] ia"
type textarea "x"
type textarea "[PERSON_NAME] ia"
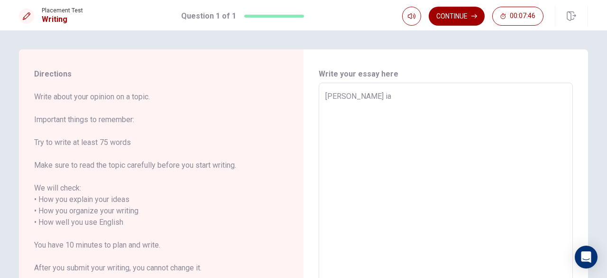
type textarea "x"
type textarea "[PERSON_NAME] ia a"
type textarea "x"
type textarea "[PERSON_NAME] ia a"
type textarea "x"
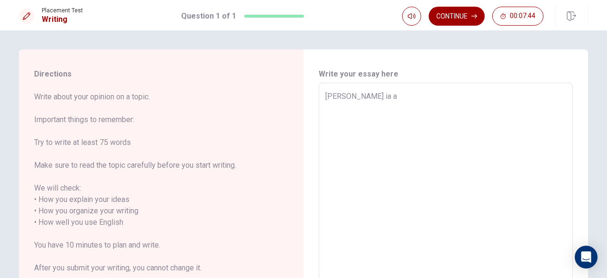
type textarea "[PERSON_NAME] ia a p"
type textarea "x"
type textarea "[PERSON_NAME] ia a pr"
type textarea "x"
type textarea "[PERSON_NAME] ia a pre"
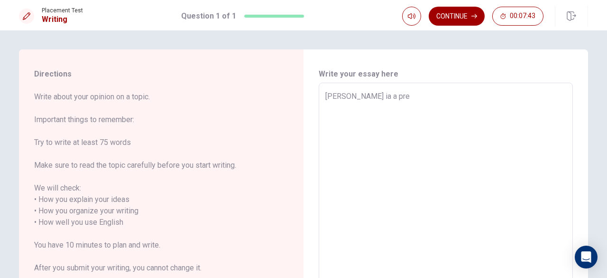
type textarea "x"
type textarea "[PERSON_NAME] ia a pr"
type textarea "x"
type textarea "[PERSON_NAME] ia a pro"
type textarea "x"
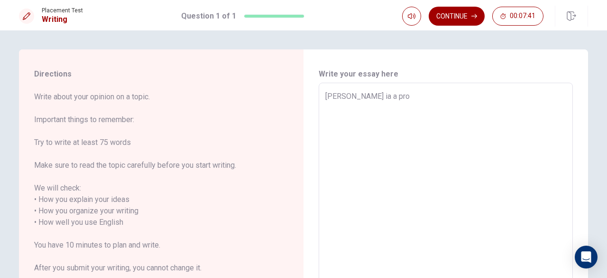
type textarea "[PERSON_NAME] ia a prof"
type textarea "x"
type textarea "[PERSON_NAME] ia a profe"
type textarea "x"
type textarea "[PERSON_NAME] ia a profes"
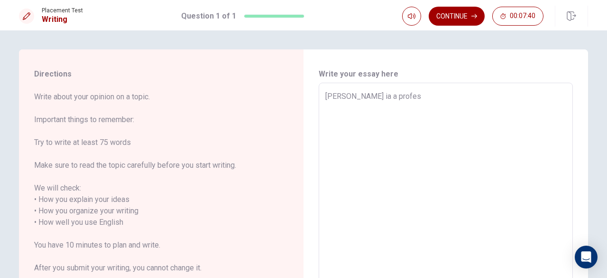
type textarea "x"
type textarea "[PERSON_NAME] ia a profesi"
type textarea "x"
type textarea "[PERSON_NAME] ia a profesio"
type textarea "x"
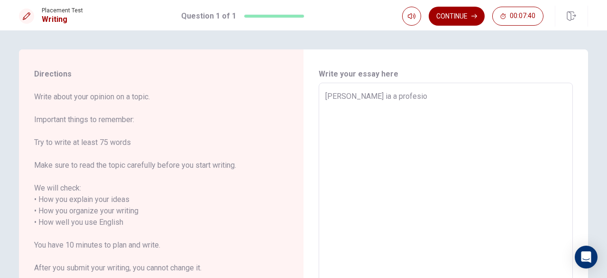
type textarea "[PERSON_NAME] ia a profesion"
type textarea "x"
type textarea "[PERSON_NAME] ia a profesiona"
type textarea "x"
type textarea "[PERSON_NAME] ia a profesional"
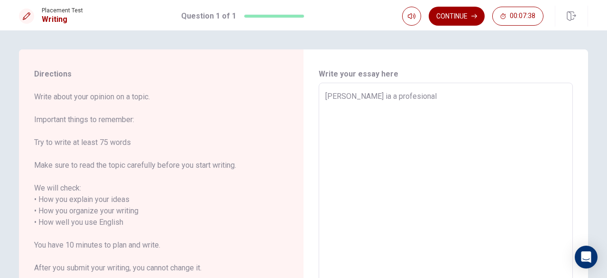
type textarea "x"
type textarea "[PERSON_NAME] ia a profesional"
type textarea "x"
type textarea "[PERSON_NAME] ia a profesional f"
type textarea "x"
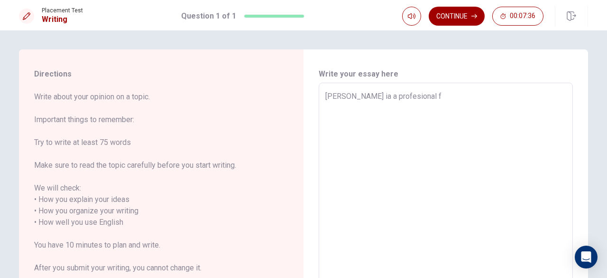
type textarea "[PERSON_NAME] ia a profesional fo"
type textarea "x"
type textarea "[PERSON_NAME] ia a profesional fot"
type textarea "x"
type textarea "[PERSON_NAME] ia a profesional fotb"
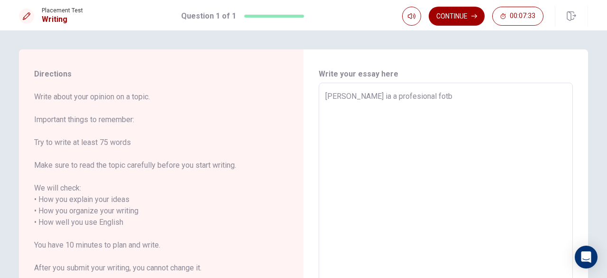
type textarea "x"
type textarea "[PERSON_NAME] ia a profesional fotba"
type textarea "x"
type textarea "[PERSON_NAME] ia a profesional fotbal"
type textarea "x"
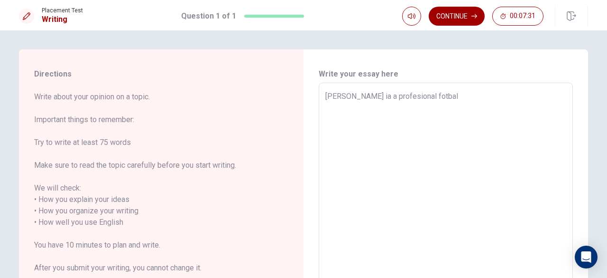
type textarea "[PERSON_NAME] ia a profesional fotball"
type textarea "x"
type textarea "[PERSON_NAME] ia a profesional fotball"
type textarea "x"
type textarea "[PERSON_NAME] ia a profesional fotball p"
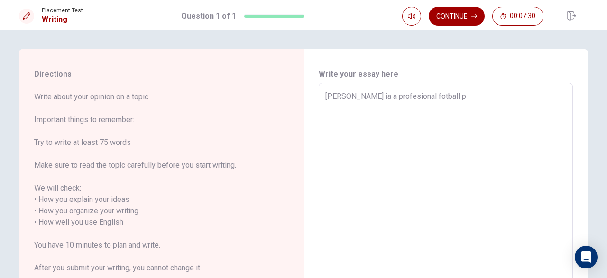
type textarea "x"
type textarea "[PERSON_NAME] ia a profesional fotball pl"
type textarea "x"
type textarea "[PERSON_NAME] ia a profesional fotball pla"
type textarea "x"
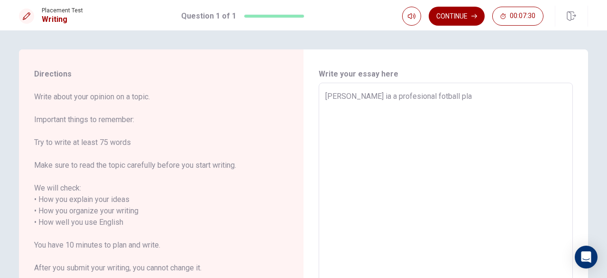
type textarea "[PERSON_NAME] ia a profesional fotball play"
type textarea "x"
type textarea "[PERSON_NAME] ia a profesional fotball playe"
type textarea "x"
type textarea "[PERSON_NAME] ia a profesional fotball player"
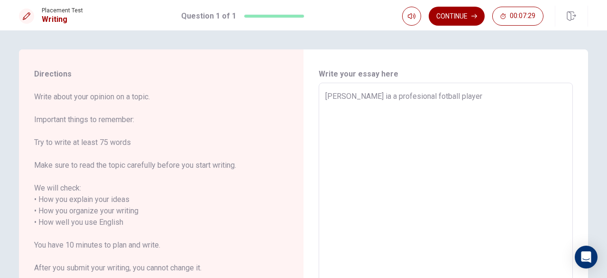
type textarea "x"
type textarea "[PERSON_NAME] ia a profesional fotball player"
type textarea "x"
type textarea "[PERSON_NAME] ia a profesional fotball player f"
type textarea "x"
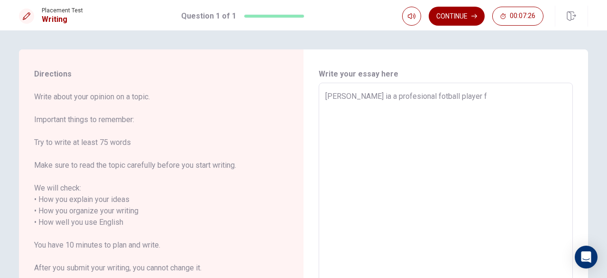
type textarea "[PERSON_NAME] ia a profesional fotball player fr"
type textarea "x"
type textarea "[PERSON_NAME] ia a profesional fotball player fro"
type textarea "x"
type textarea "[PERSON_NAME] ia a profesional fotball player from"
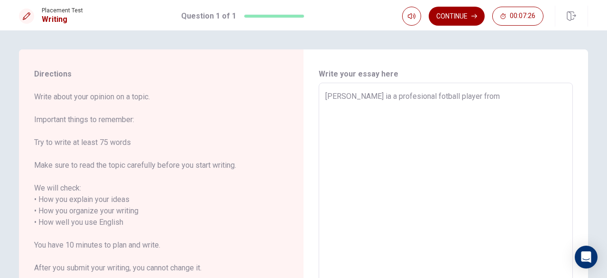
type textarea "x"
type textarea "[PERSON_NAME] ia a profesional fotball player from"
type textarea "x"
type textarea "[PERSON_NAME] ia a profesional fotball player from a"
type textarea "x"
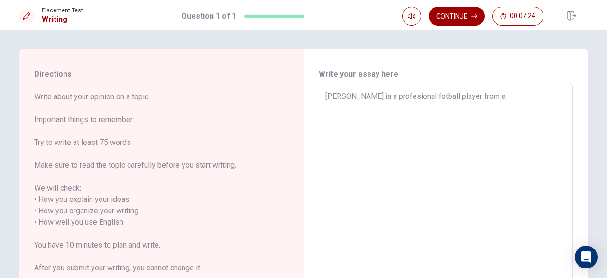
type textarea "[PERSON_NAME] ia a profesional fotball player from ar"
type textarea "x"
type textarea "[PERSON_NAME] ia a profesional fotball player from [GEOGRAPHIC_DATA]"
type textarea "x"
type textarea "[PERSON_NAME] ia a profesional fotball player from arge"
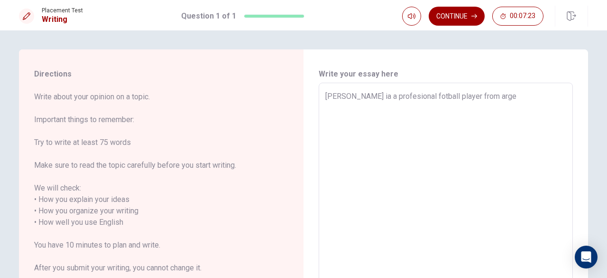
type textarea "x"
type textarea "[PERSON_NAME] ia a profesional fotball player from [GEOGRAPHIC_DATA]"
type textarea "x"
type textarea "[PERSON_NAME] ia a profesional fotball player from argent"
type textarea "x"
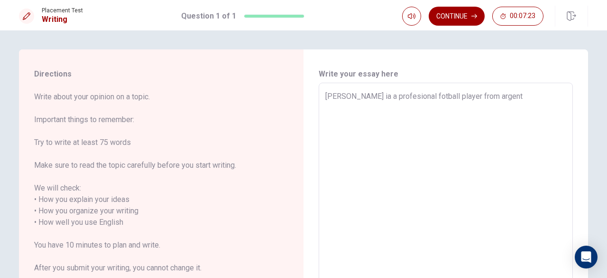
type textarea "[PERSON_NAME] ia a profesional fotball player from argenti"
type textarea "x"
type textarea "[PERSON_NAME] ia a profesional fotball player from argentin"
type textarea "x"
type textarea "[PERSON_NAME] ia a profesional fotball player from [GEOGRAPHIC_DATA]"
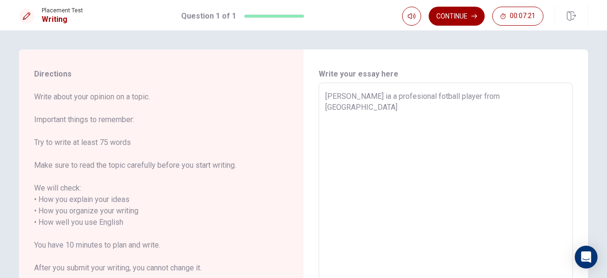
type textarea "x"
type textarea "[PERSON_NAME] ia a profesional fotball player from [GEOGRAPHIC_DATA],"
type textarea "x"
type textarea "[PERSON_NAME] ia a profesional fotball player from [GEOGRAPHIC_DATA],"
type textarea "x"
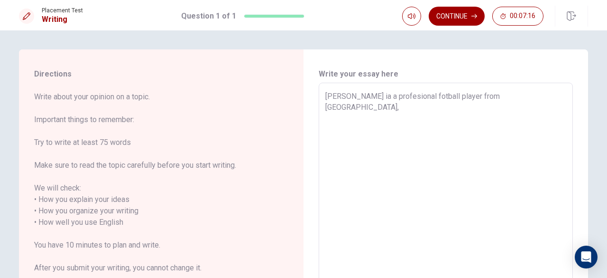
type textarea "[PERSON_NAME] ia a profesional fotball player from [GEOGRAPHIC_DATA], h"
type textarea "x"
type textarea "[PERSON_NAME] ia a profesional fotball player from [GEOGRAPHIC_DATA], he"
type textarea "x"
type textarea "[PERSON_NAME] ia a profesional fotball player from [GEOGRAPHIC_DATA], he"
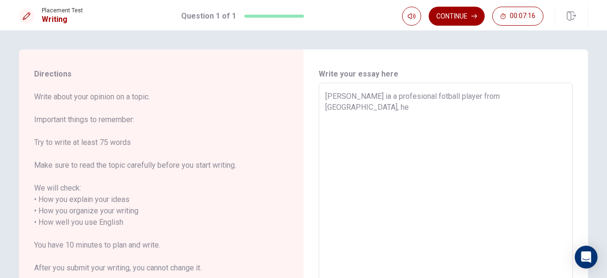
type textarea "x"
type textarea "[PERSON_NAME] ia a profesional fotball player from [GEOGRAPHIC_DATA], he i"
type textarea "x"
type textarea "[PERSON_NAME] ia a profesional fotball player from [GEOGRAPHIC_DATA], he is"
type textarea "x"
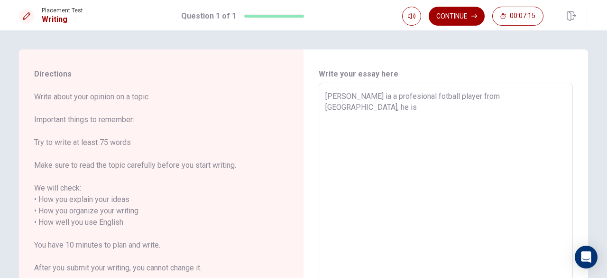
type textarea "[PERSON_NAME] ia a profesional fotball player from [GEOGRAPHIC_DATA], he is"
type textarea "x"
type textarea "[PERSON_NAME] ia a profesional fotball player from [GEOGRAPHIC_DATA], he is k"
type textarea "x"
type textarea "[PERSON_NAME] ia a profesional fotball player from [GEOGRAPHIC_DATA], he is kn"
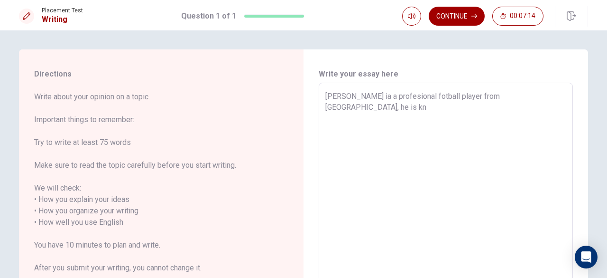
type textarea "x"
type textarea "[PERSON_NAME] ia a profesional fotball player from [GEOGRAPHIC_DATA], he is kno"
type textarea "x"
type textarea "[PERSON_NAME] ia a profesional fotball player from [GEOGRAPHIC_DATA], he is know"
type textarea "x"
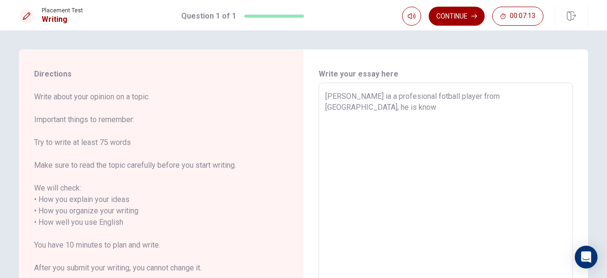
type textarea "[PERSON_NAME] ia a profesional fotball player from [GEOGRAPHIC_DATA], he is kno…"
type textarea "x"
type textarea "[PERSON_NAME] ia a profesional fotball player from [GEOGRAPHIC_DATA], he is kno…"
type textarea "x"
type textarea "[PERSON_NAME] ia a profesional fotball player from [GEOGRAPHIC_DATA], he is kno…"
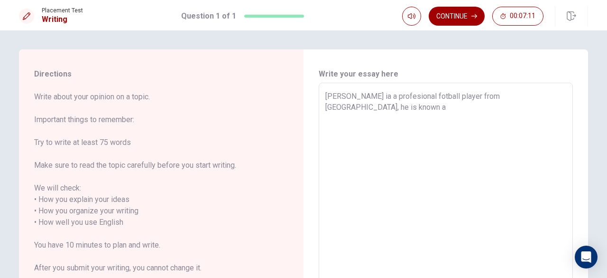
type textarea "x"
type textarea "[PERSON_NAME] ia a profesional fotball player from [GEOGRAPHIC_DATA], he is kno…"
type textarea "x"
type textarea "[PERSON_NAME] ia a profesional fotball player from [GEOGRAPHIC_DATA], he is kno…"
type textarea "x"
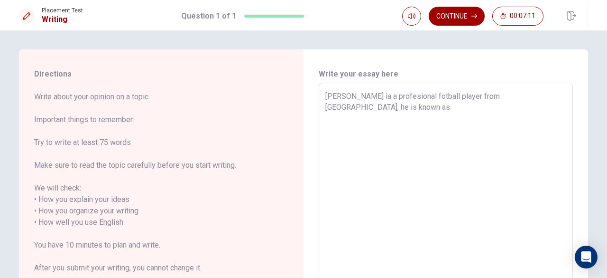
type textarea "[PERSON_NAME] ia a profesional fotball player from [GEOGRAPHIC_DATA], he is kno…"
type textarea "x"
type textarea "[PERSON_NAME] ia a profesional fotball player from [GEOGRAPHIC_DATA], he is kno…"
type textarea "x"
type textarea "[PERSON_NAME] ia a profesional fotball player from [GEOGRAPHIC_DATA], he is kno…"
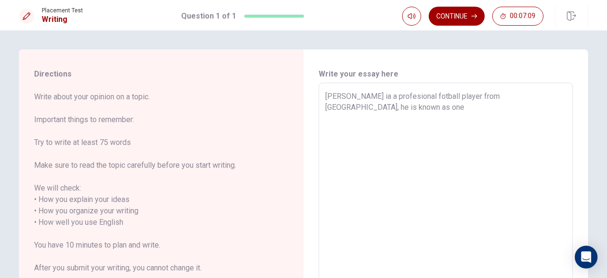
type textarea "x"
type textarea "[PERSON_NAME] ia a profesional fotball player from [GEOGRAPHIC_DATA], he is kno…"
type textarea "x"
type textarea "[PERSON_NAME] ia a profesional fotball player from [GEOGRAPHIC_DATA], he is kno…"
type textarea "x"
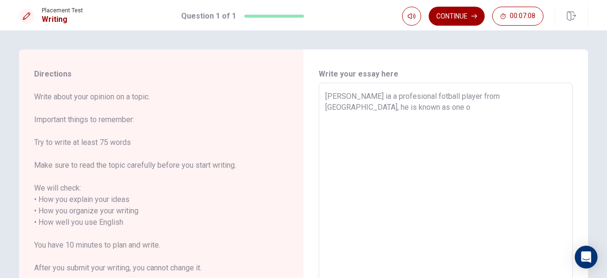
type textarea "[PERSON_NAME] ia a profesional fotball player from [GEOGRAPHIC_DATA], he is kno…"
type textarea "x"
type textarea "[PERSON_NAME] ia a profesional fotball player from [GEOGRAPHIC_DATA], he is kno…"
type textarea "x"
type textarea "[PERSON_NAME] ia a profesional fotball player from [GEOGRAPHIC_DATA], he is kno…"
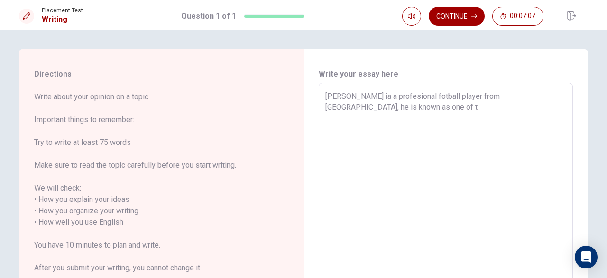
type textarea "x"
type textarea "[PERSON_NAME] ia a profesional fotball player from [GEOGRAPHIC_DATA], he is kno…"
type textarea "x"
type textarea "[PERSON_NAME] ia a profesional fotball player from [GEOGRAPHIC_DATA], he is kno…"
type textarea "x"
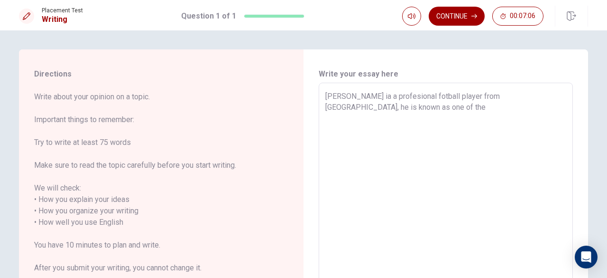
type textarea "[PERSON_NAME] ia a profesional fotball player from [GEOGRAPHIC_DATA], he is kno…"
type textarea "x"
type textarea "[PERSON_NAME] ia a profesional fotball player from [GEOGRAPHIC_DATA], he is kno…"
type textarea "x"
type textarea "[PERSON_NAME] ia a profesional fotball player from [GEOGRAPHIC_DATA], he is kno…"
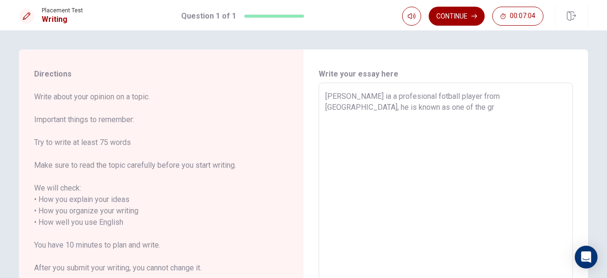
type textarea "x"
type textarea "[PERSON_NAME] ia a profesional fotball player from [GEOGRAPHIC_DATA], he is kno…"
type textarea "x"
type textarea "[PERSON_NAME] ia a profesional fotball player from [GEOGRAPHIC_DATA], he is kno…"
type textarea "x"
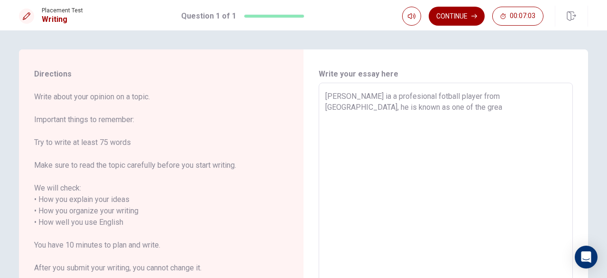
type textarea "[PERSON_NAME] ia a profesional fotball player from [GEOGRAPHIC_DATA], he is kno…"
type textarea "x"
type textarea "[PERSON_NAME] ia a profesional fotball player from [GEOGRAPHIC_DATA], he is kno…"
type textarea "x"
type textarea "[PERSON_NAME] ia a profesional fotball player from [GEOGRAPHIC_DATA], he is kno…"
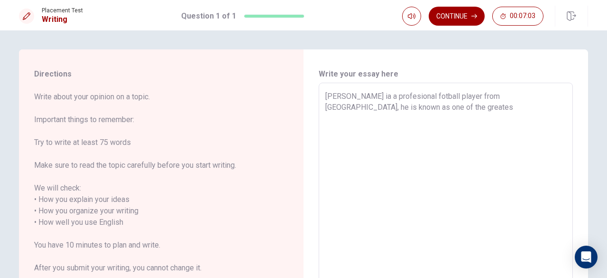
type textarea "x"
type textarea "[PERSON_NAME] ia a profesional fotball player from [GEOGRAPHIC_DATA], he is kno…"
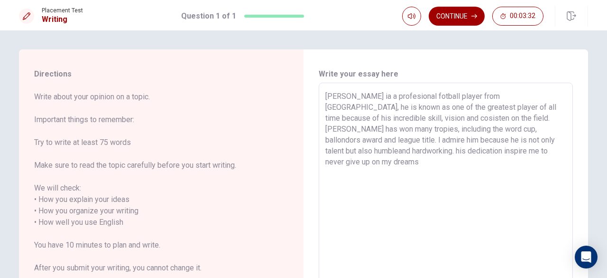
scroll to position [47, 0]
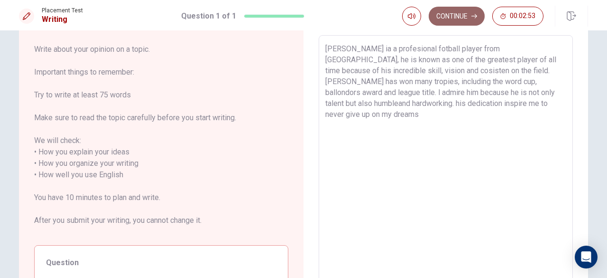
click at [462, 13] on button "Continue" at bounding box center [457, 16] width 56 height 19
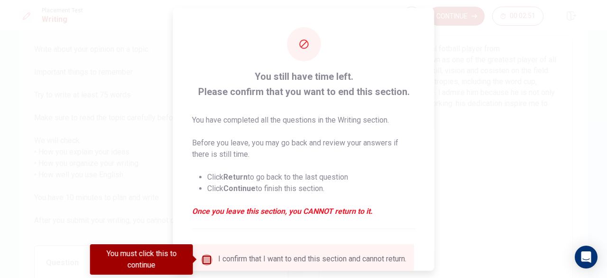
click at [203, 259] on input "You must click this to continue" at bounding box center [206, 258] width 11 height 11
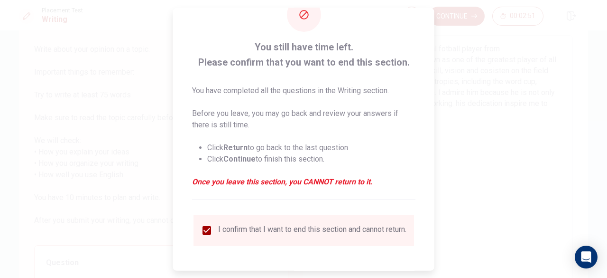
scroll to position [76, 0]
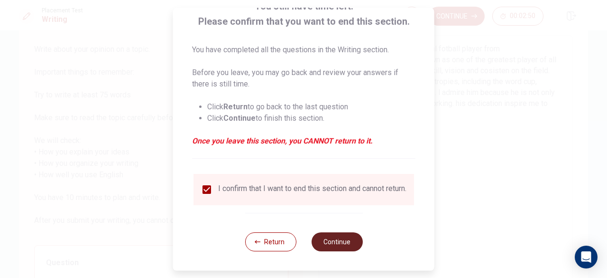
click at [334, 241] on button "Continue" at bounding box center [336, 241] width 51 height 19
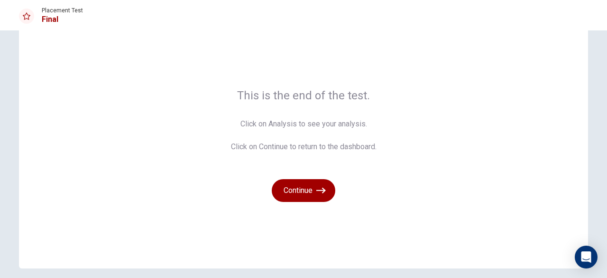
scroll to position [47, 0]
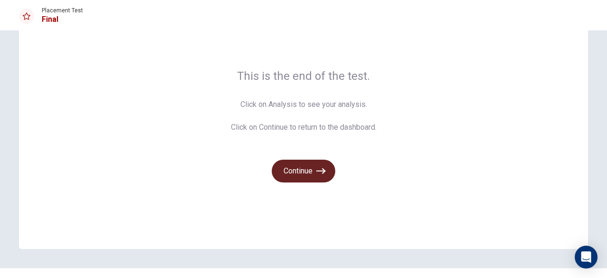
click at [293, 164] on button "Continue" at bounding box center [304, 170] width 64 height 23
